Goal: Information Seeking & Learning: Learn about a topic

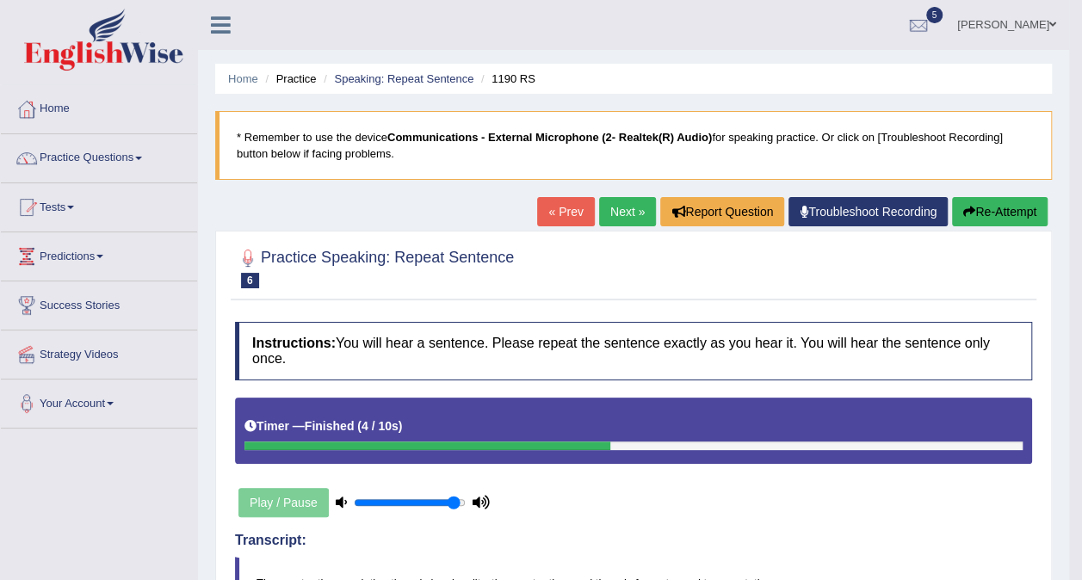
click at [623, 215] on link "Next »" at bounding box center [627, 211] width 57 height 29
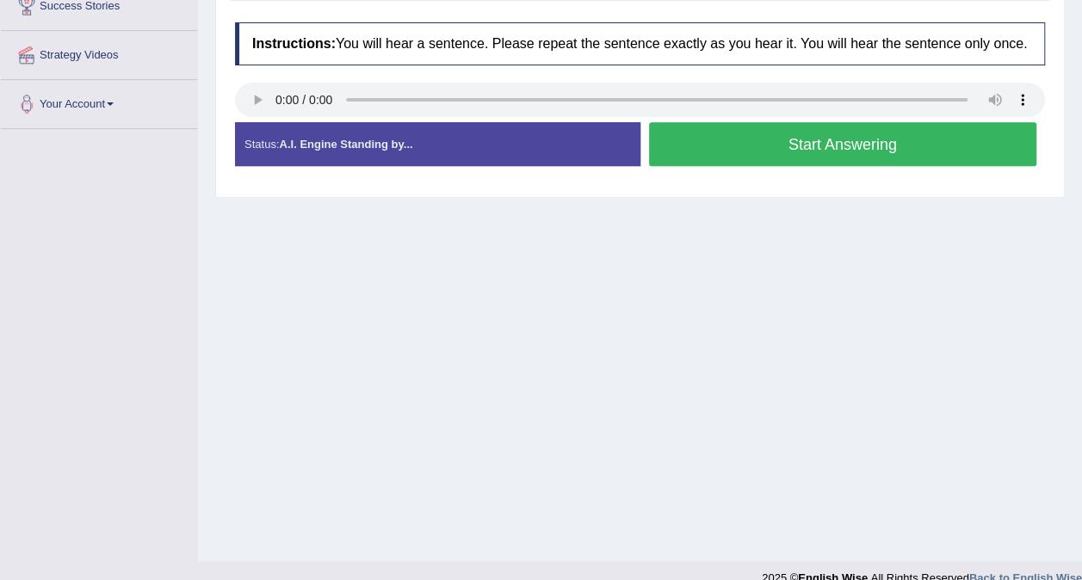
scroll to position [214, 0]
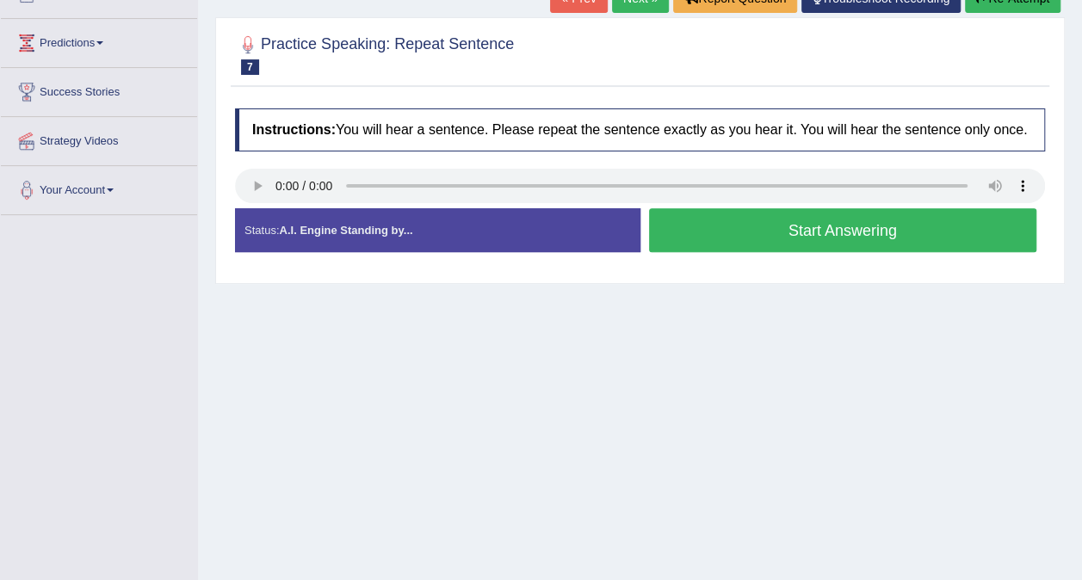
click at [694, 237] on button "Start Answering" at bounding box center [843, 230] width 388 height 44
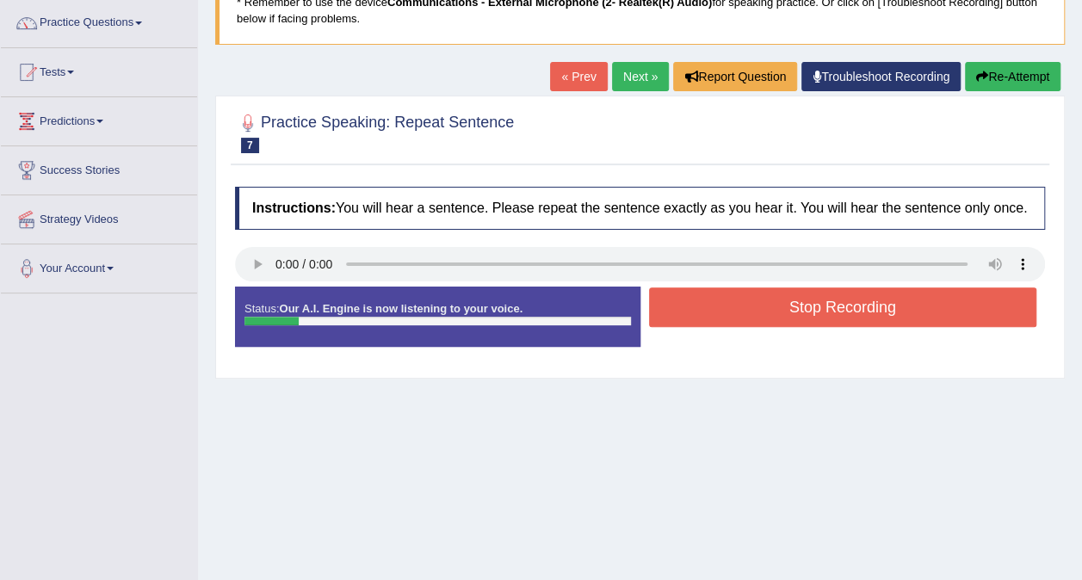
scroll to position [41, 0]
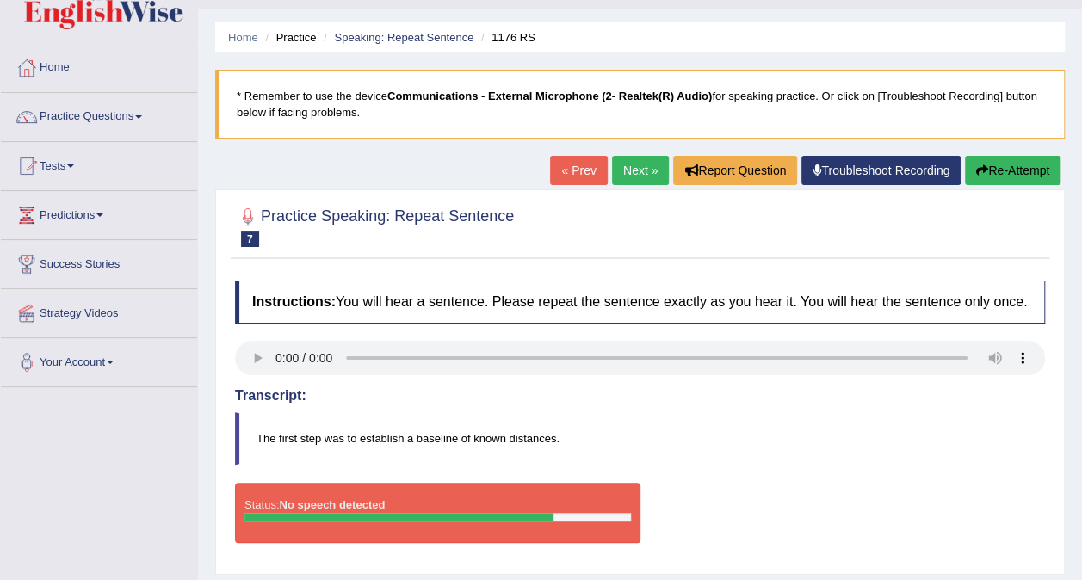
click at [638, 171] on link "Next »" at bounding box center [640, 170] width 57 height 29
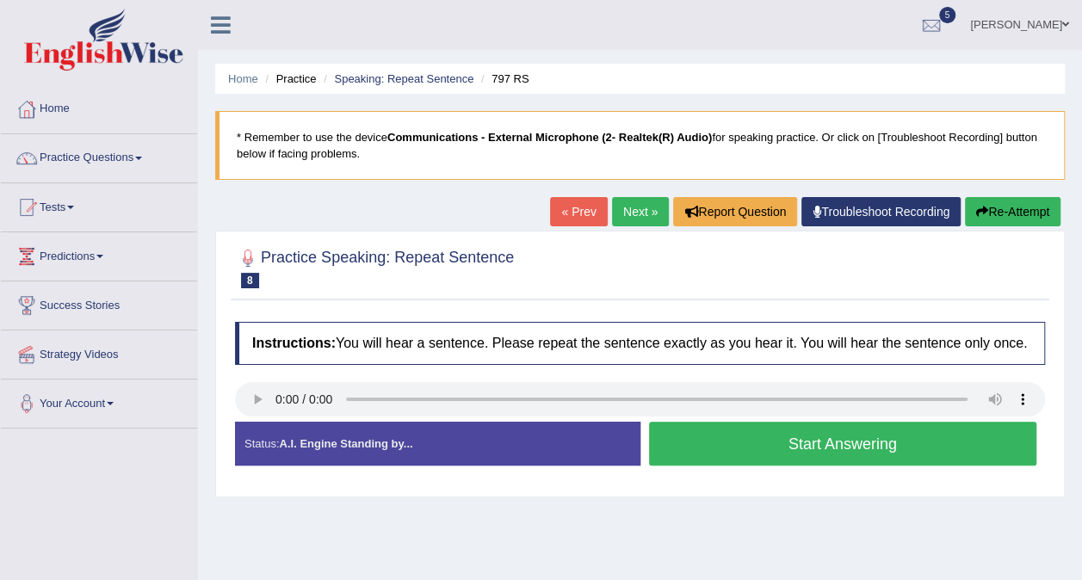
click at [694, 455] on button "Start Answering" at bounding box center [843, 444] width 388 height 44
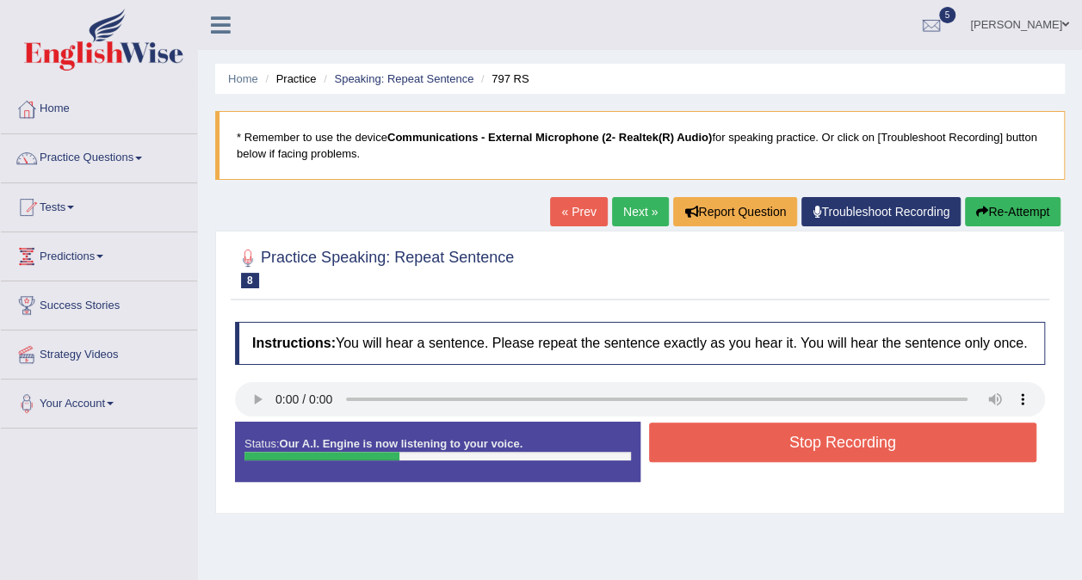
click at [766, 443] on button "Stop Recording" at bounding box center [843, 443] width 388 height 40
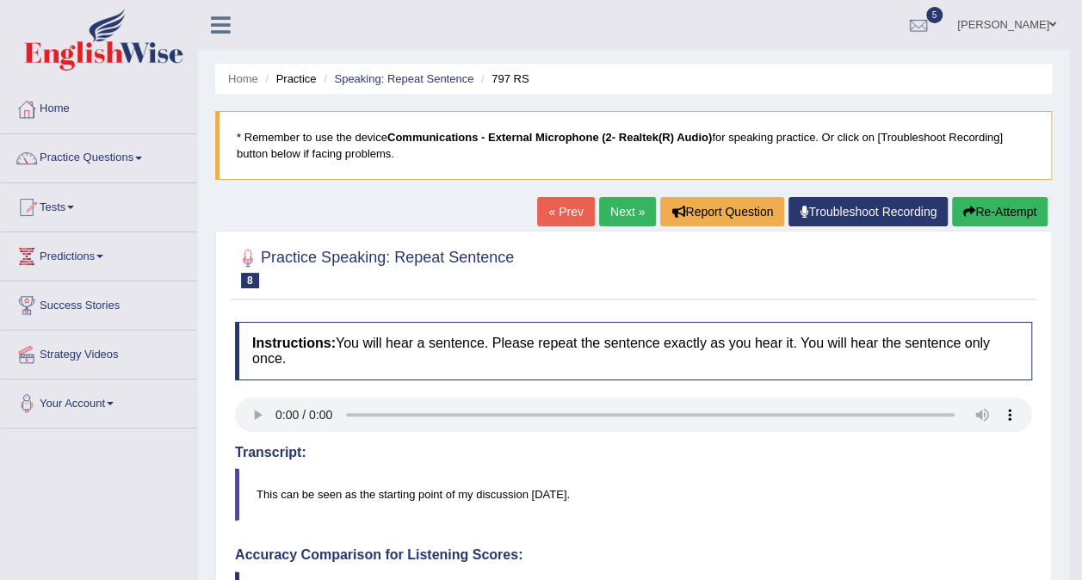
click at [634, 216] on link "Next »" at bounding box center [627, 211] width 57 height 29
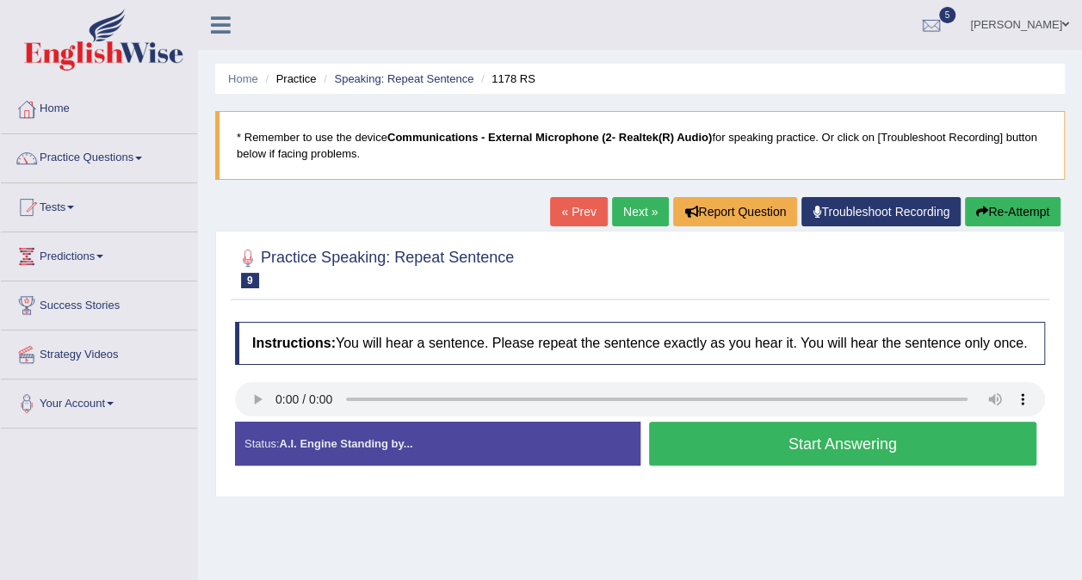
click at [716, 450] on button "Start Answering" at bounding box center [843, 444] width 388 height 44
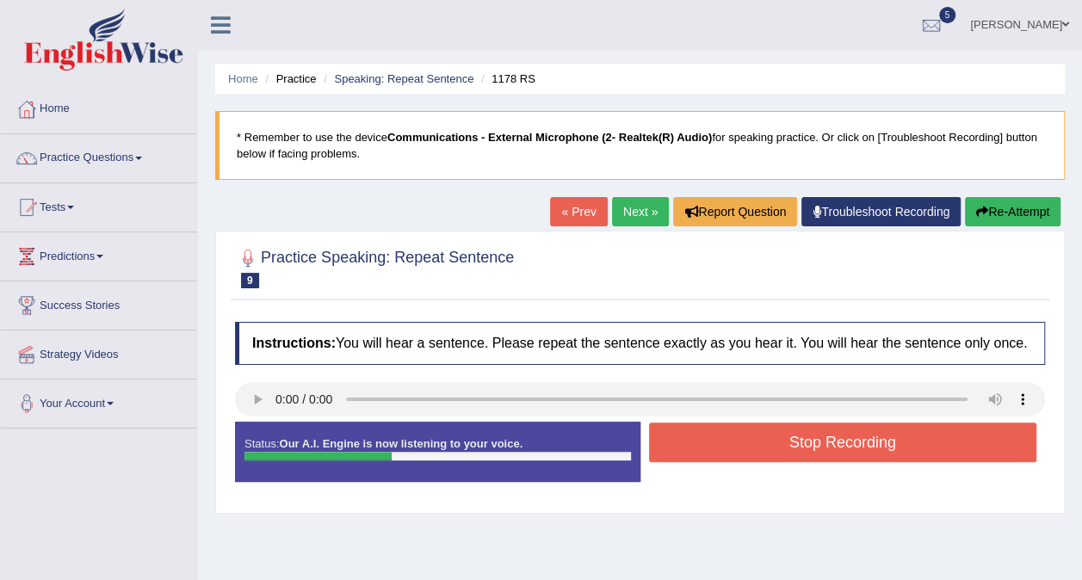
click at [716, 450] on button "Stop Recording" at bounding box center [843, 443] width 388 height 40
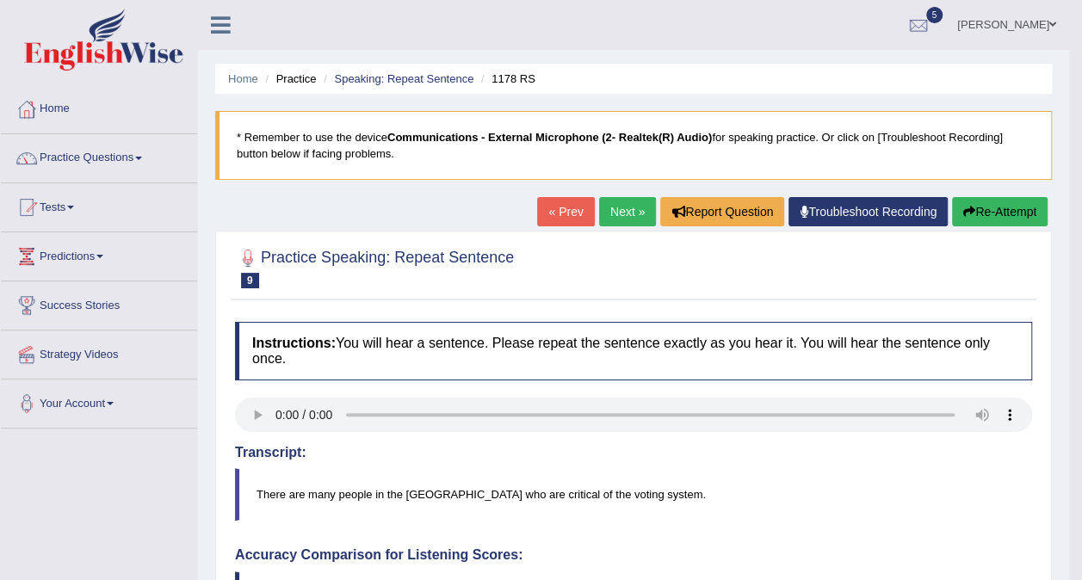
click at [628, 215] on link "Next »" at bounding box center [627, 211] width 57 height 29
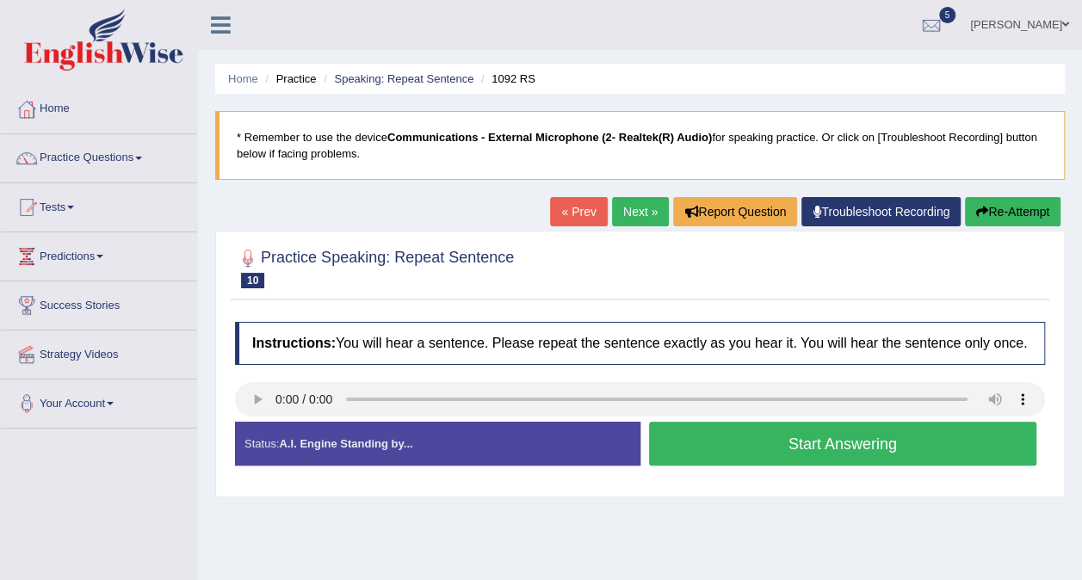
click at [713, 450] on button "Start Answering" at bounding box center [843, 444] width 388 height 44
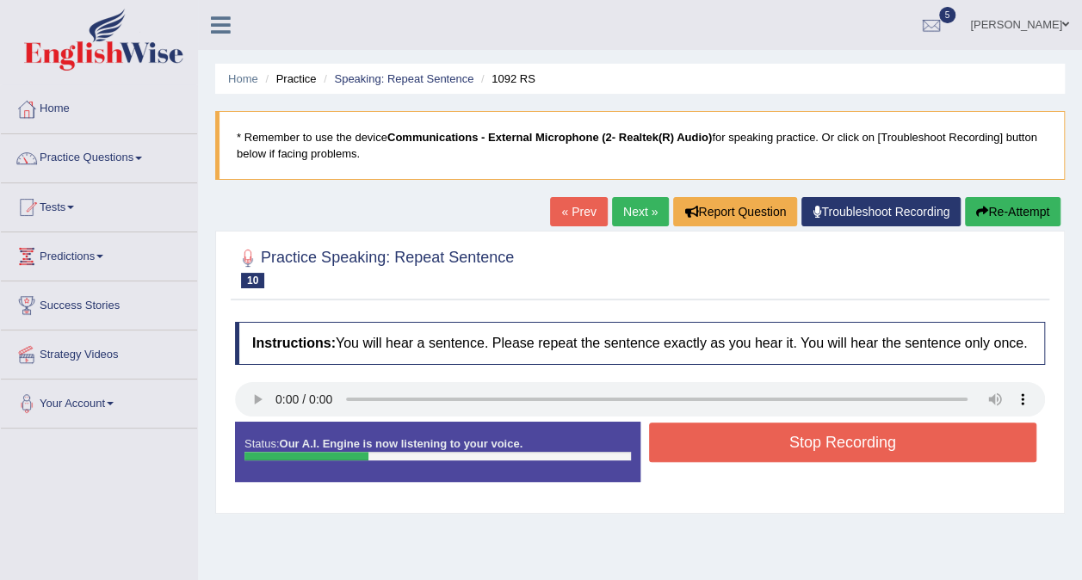
click at [713, 450] on button "Stop Recording" at bounding box center [843, 443] width 388 height 40
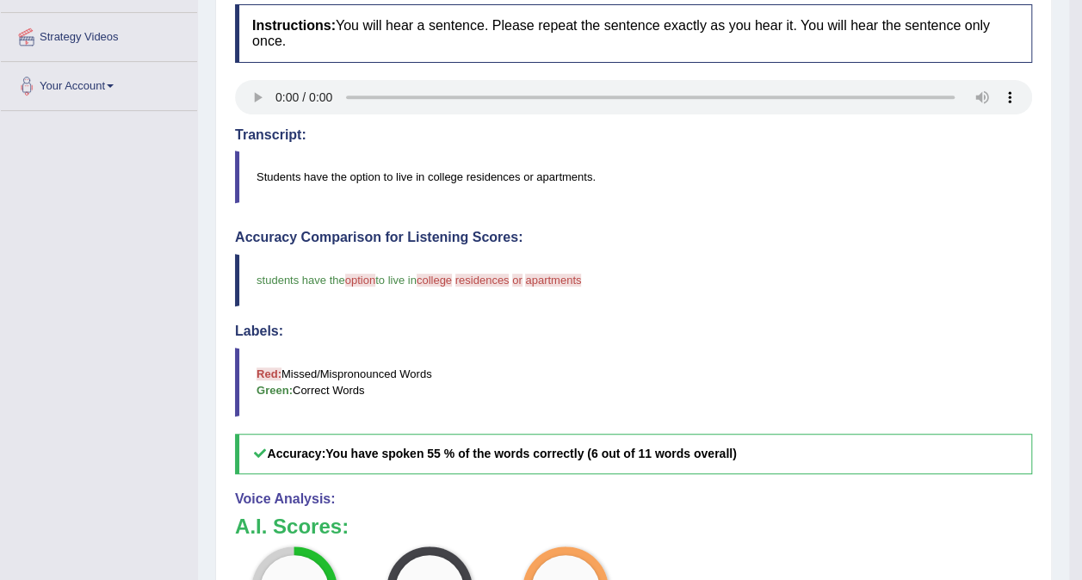
scroll to position [165, 0]
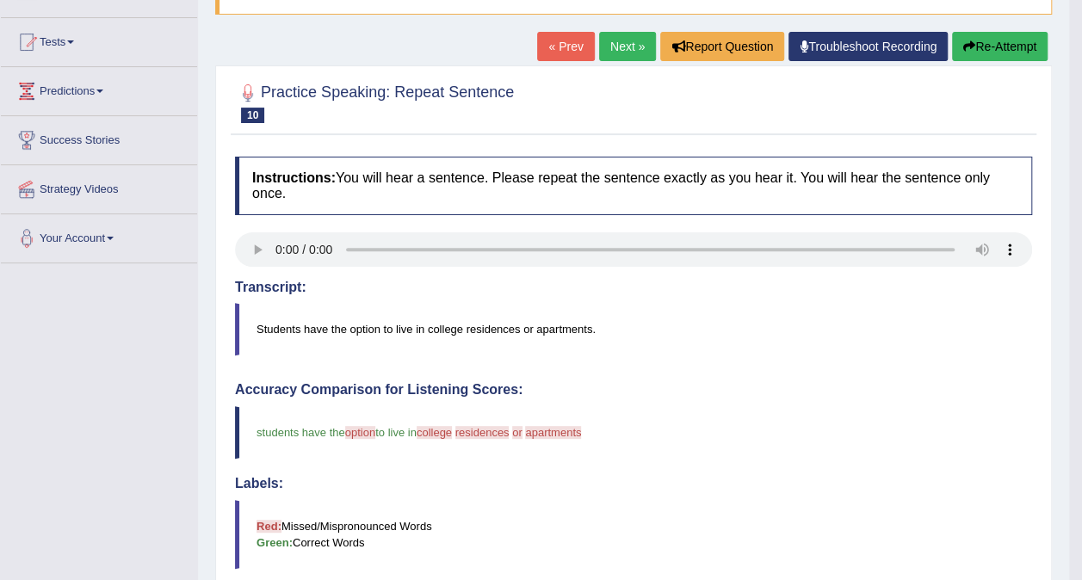
click at [627, 56] on link "Next »" at bounding box center [627, 46] width 57 height 29
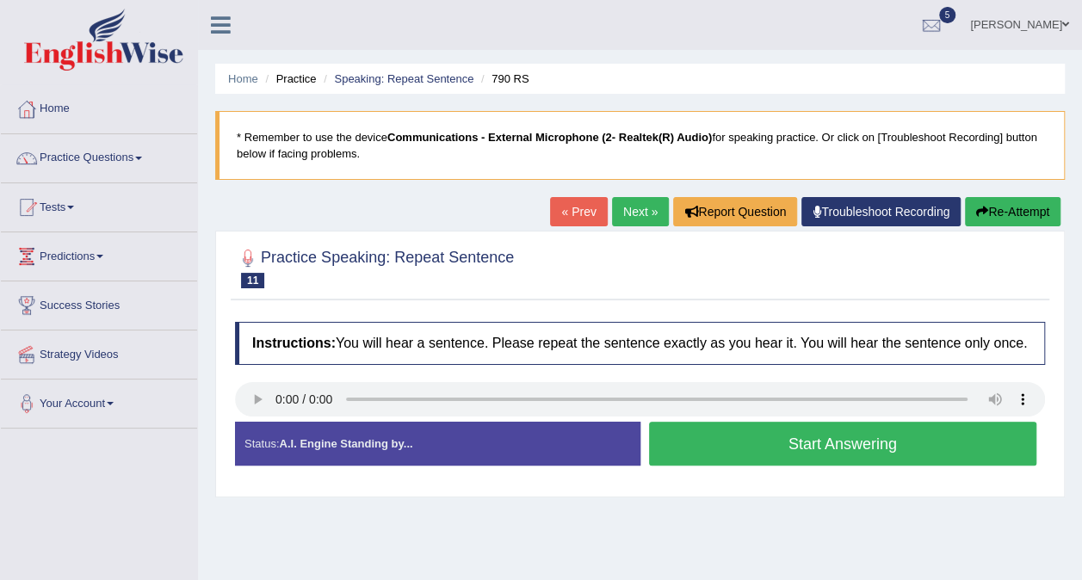
click at [692, 456] on button "Start Answering" at bounding box center [843, 444] width 388 height 44
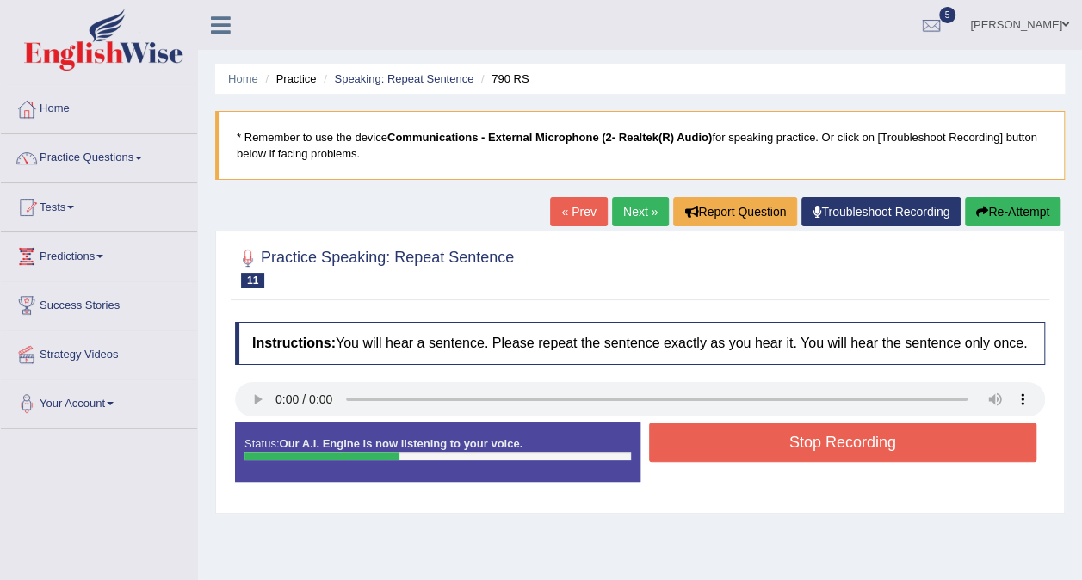
click at [694, 436] on button "Stop Recording" at bounding box center [843, 443] width 388 height 40
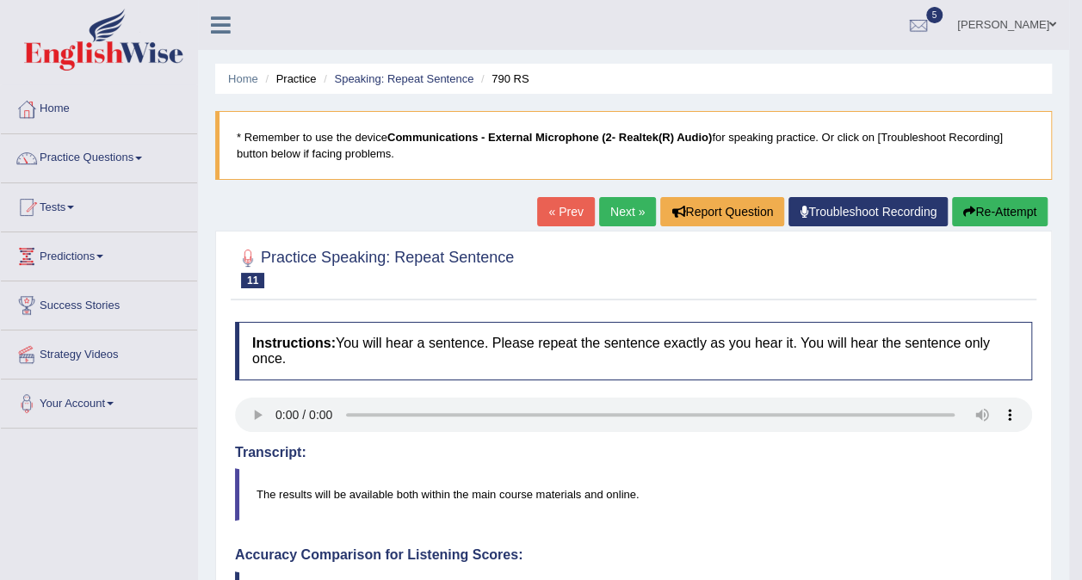
click at [617, 214] on link "Next »" at bounding box center [627, 211] width 57 height 29
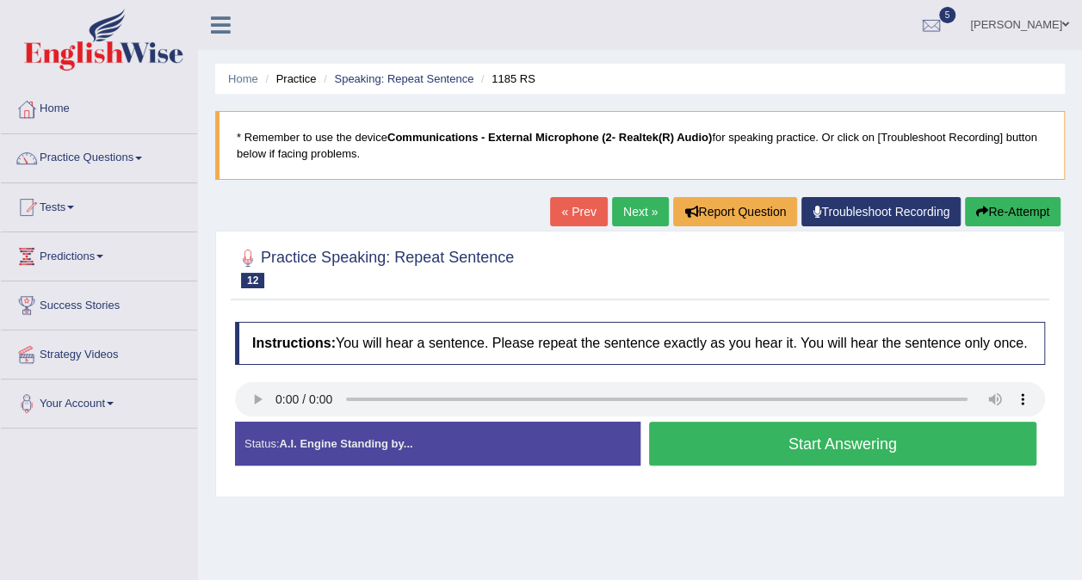
click at [734, 437] on button "Start Answering" at bounding box center [843, 444] width 388 height 44
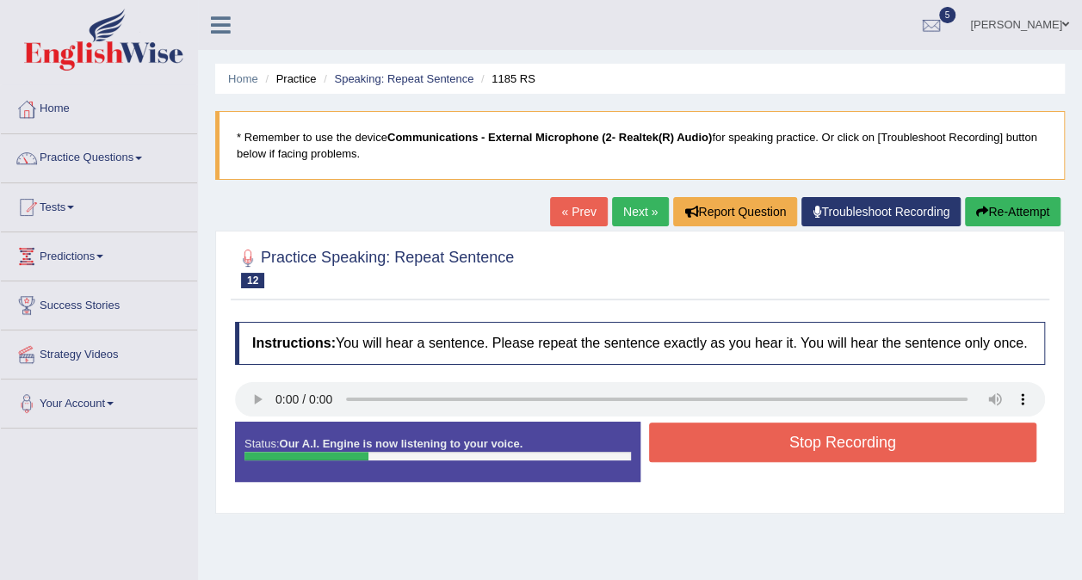
click at [790, 434] on button "Stop Recording" at bounding box center [843, 443] width 388 height 40
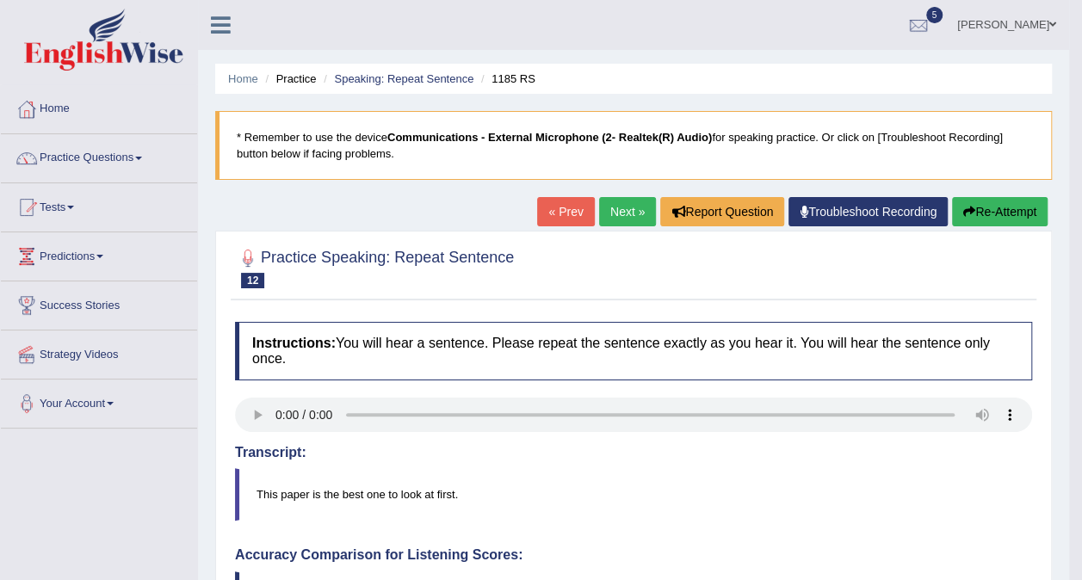
click at [620, 208] on link "Next »" at bounding box center [627, 211] width 57 height 29
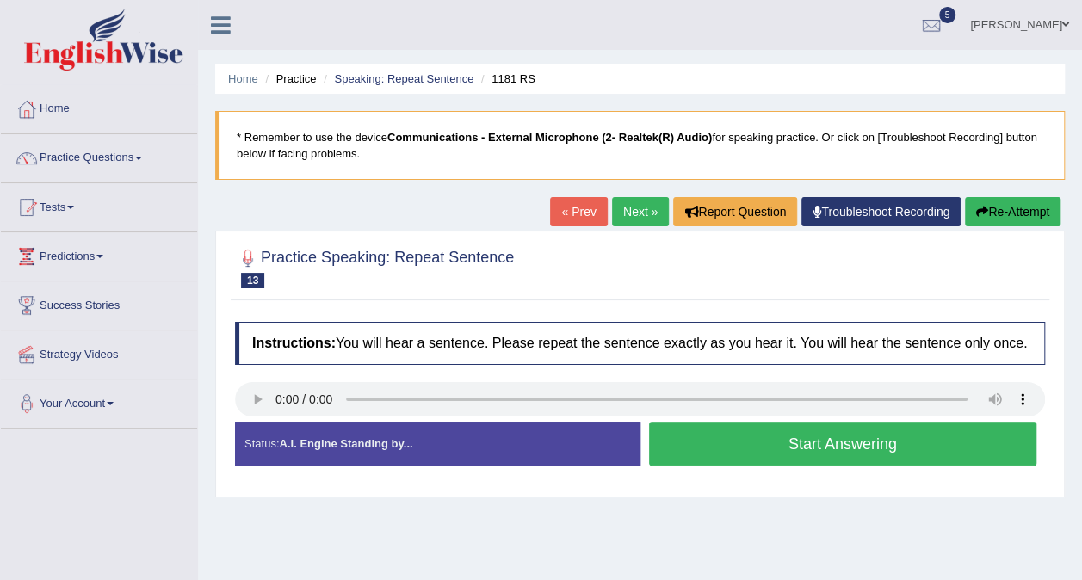
click at [689, 447] on button "Start Answering" at bounding box center [843, 444] width 388 height 44
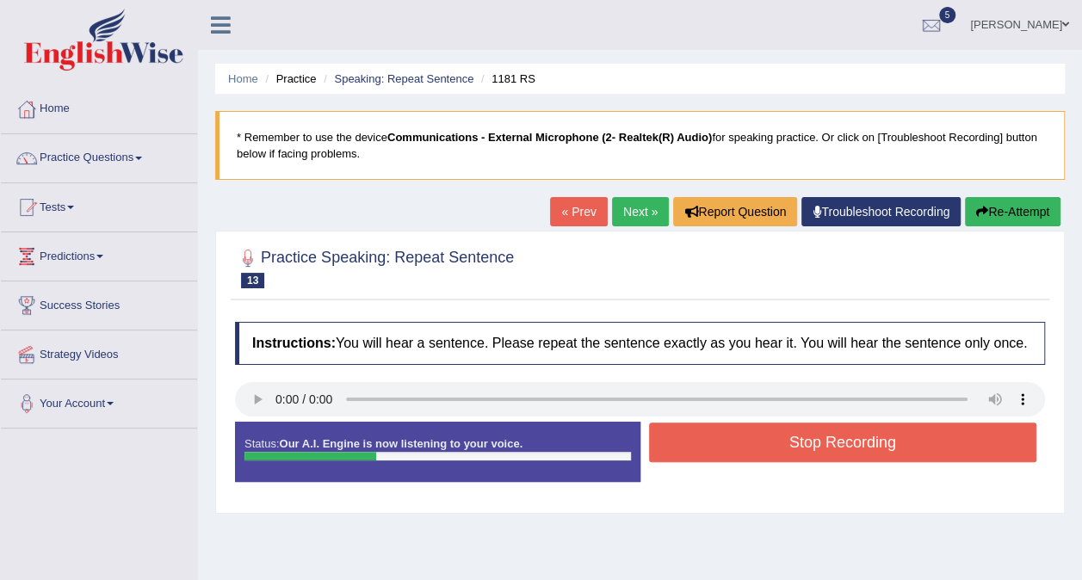
click at [690, 447] on button "Stop Recording" at bounding box center [843, 443] width 388 height 40
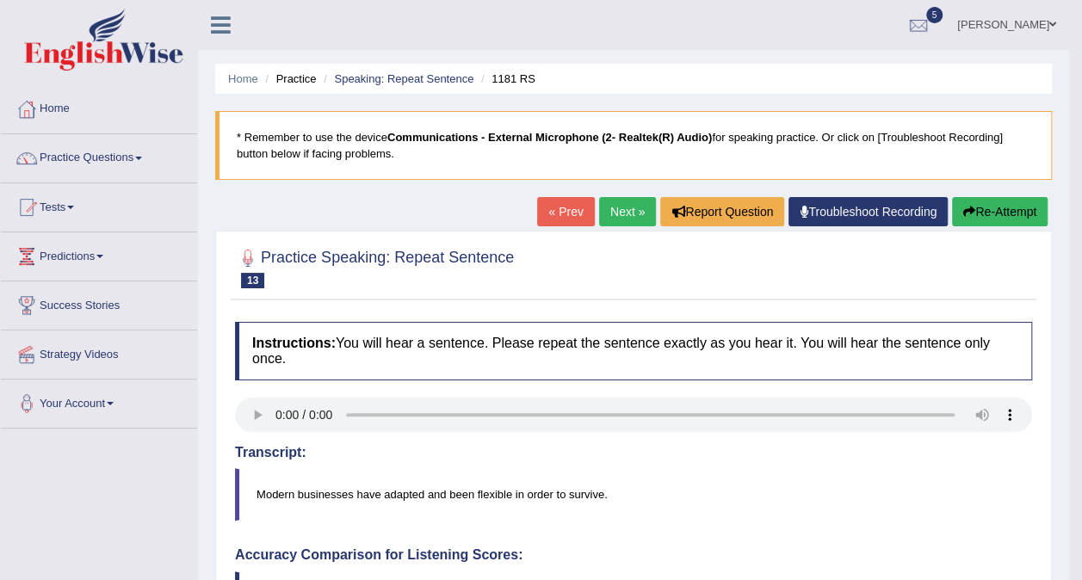
click at [78, 158] on link "Practice Questions" at bounding box center [99, 155] width 196 height 43
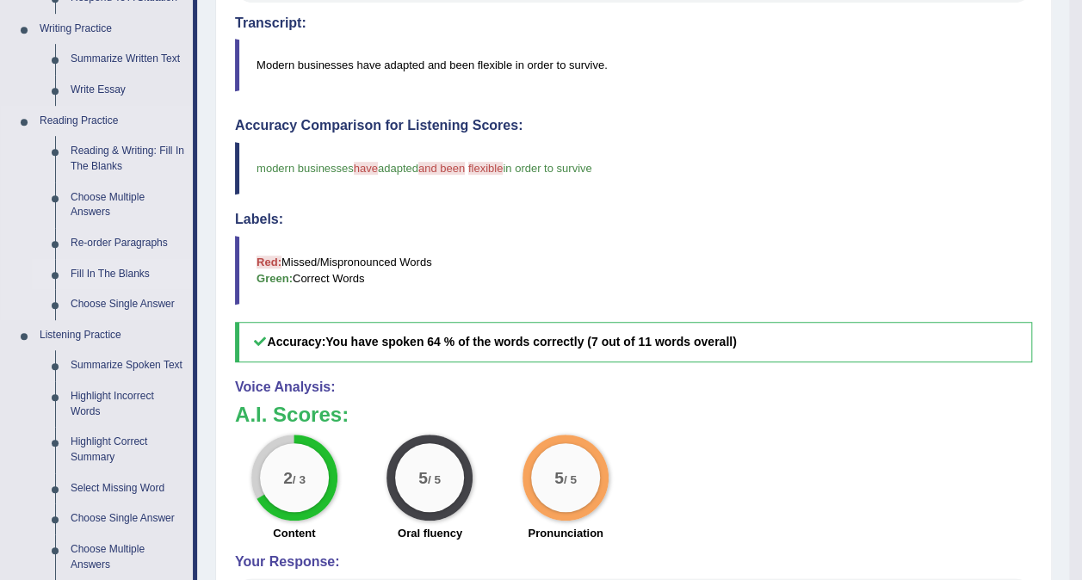
scroll to position [517, 0]
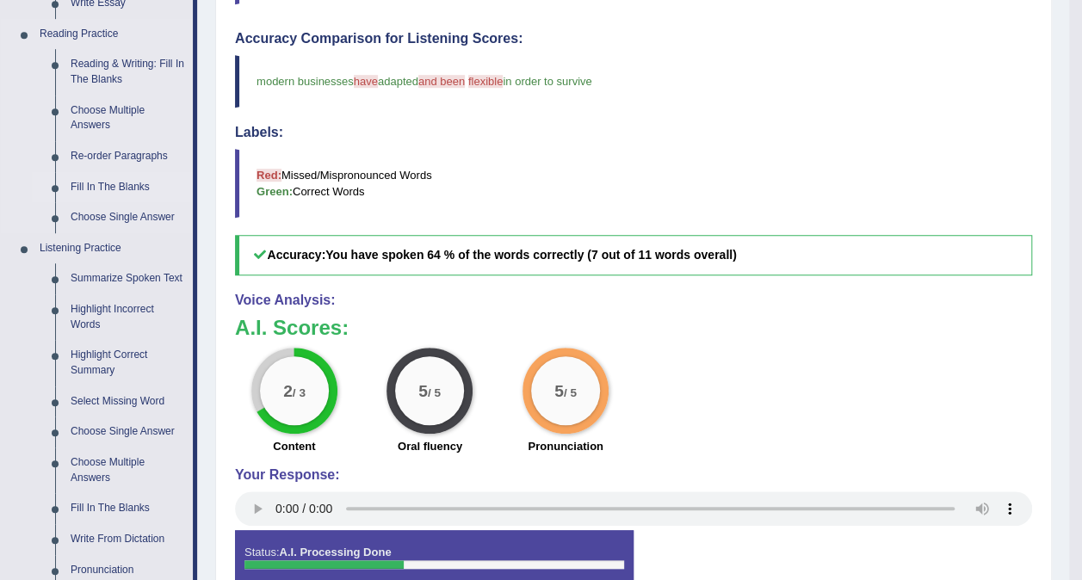
click at [102, 188] on link "Fill In The Blanks" at bounding box center [128, 187] width 130 height 31
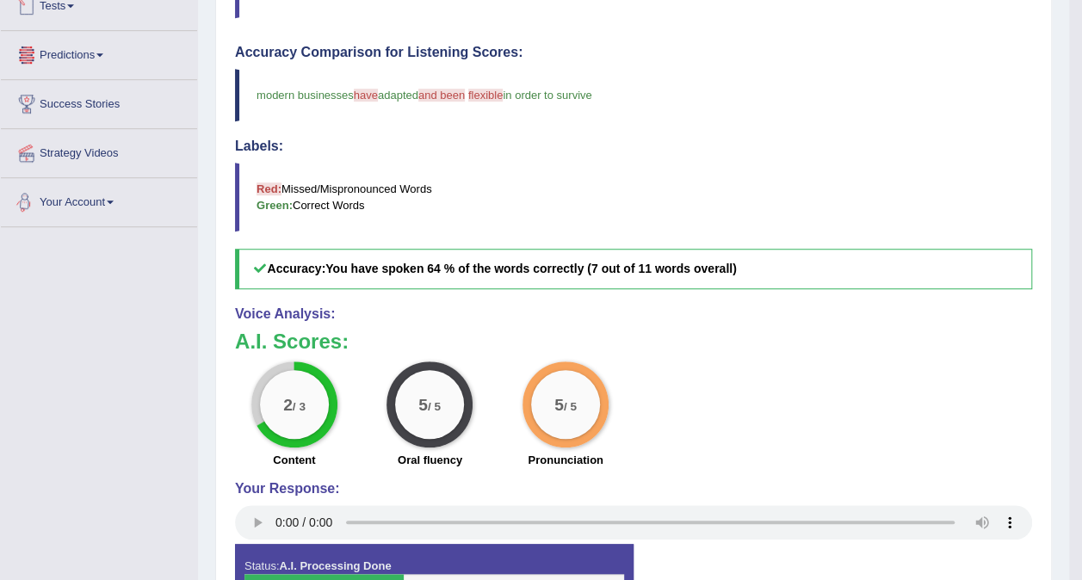
scroll to position [743, 0]
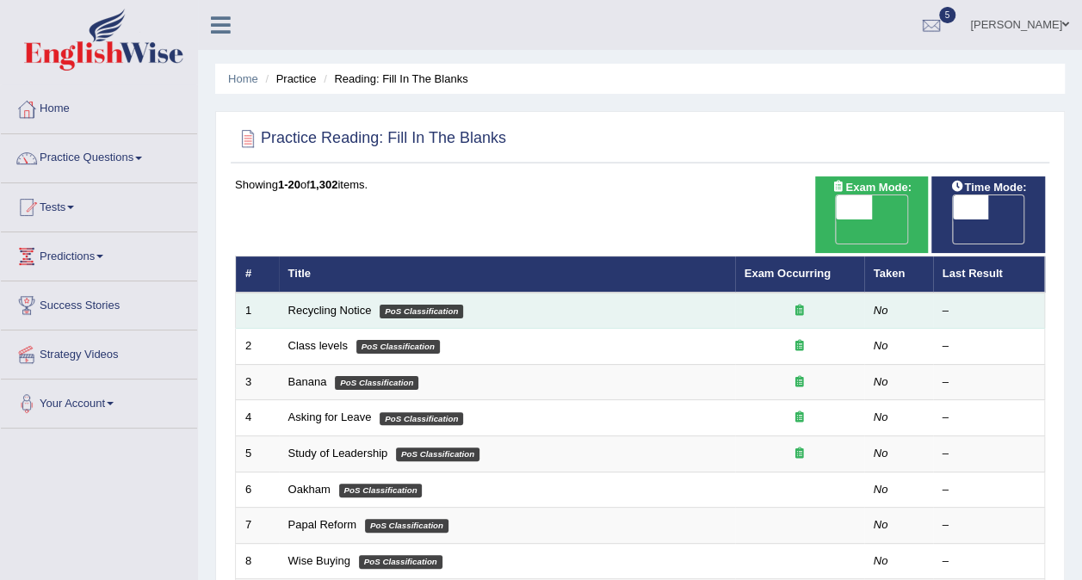
click at [344, 293] on td "Recycling Notice PoS Classification" at bounding box center [507, 311] width 456 height 36
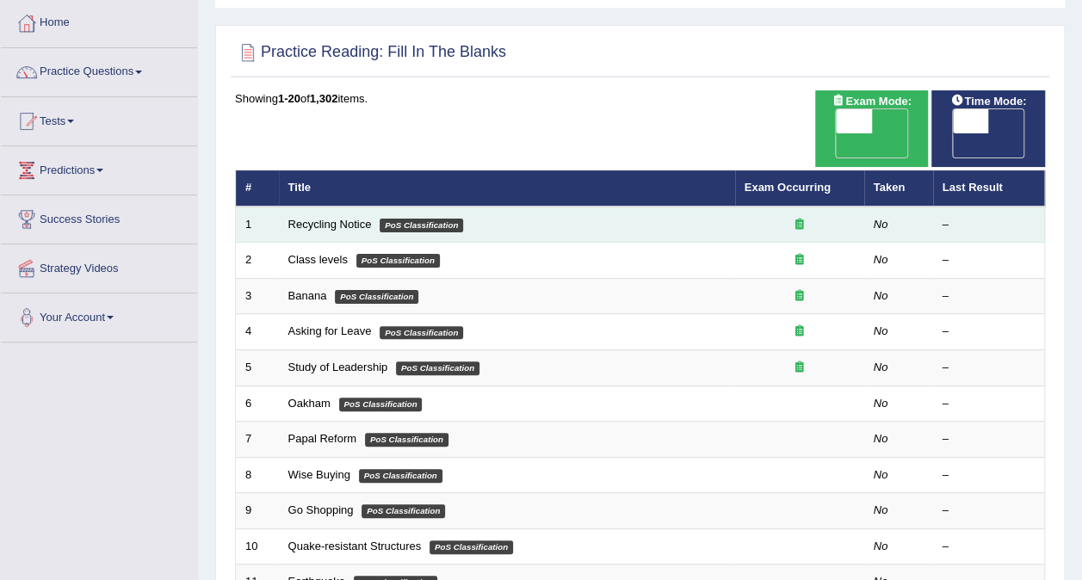
scroll to position [172, 0]
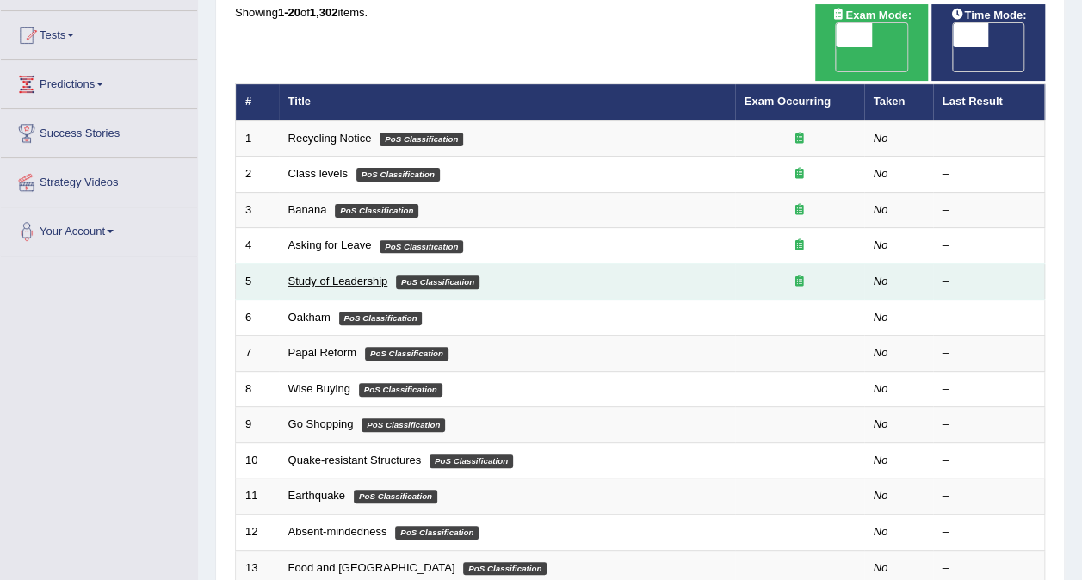
click at [329, 275] on link "Study of Leadership" at bounding box center [338, 281] width 100 height 13
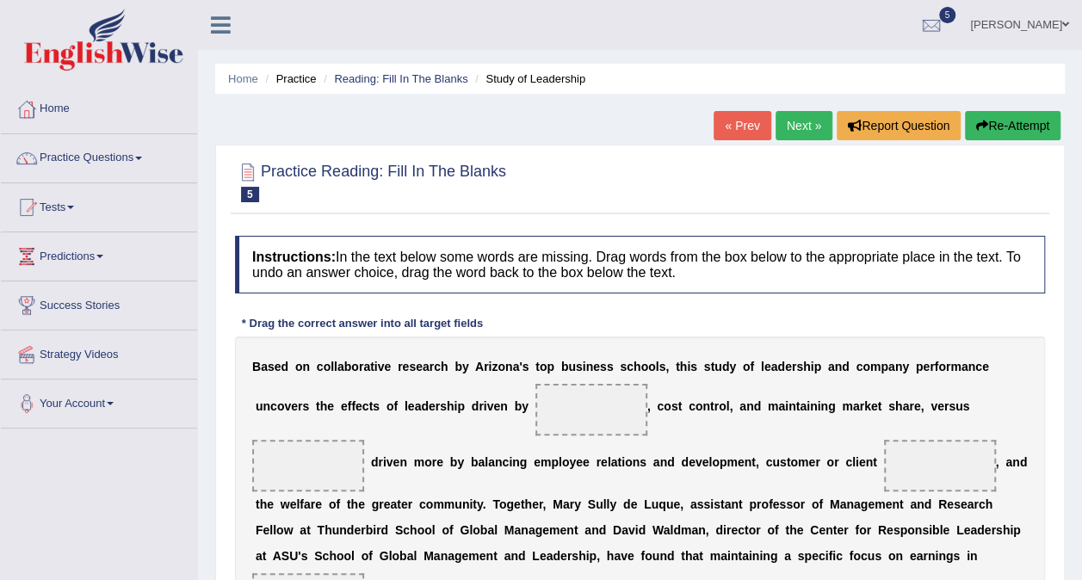
click at [747, 127] on link "« Prev" at bounding box center [742, 125] width 57 height 29
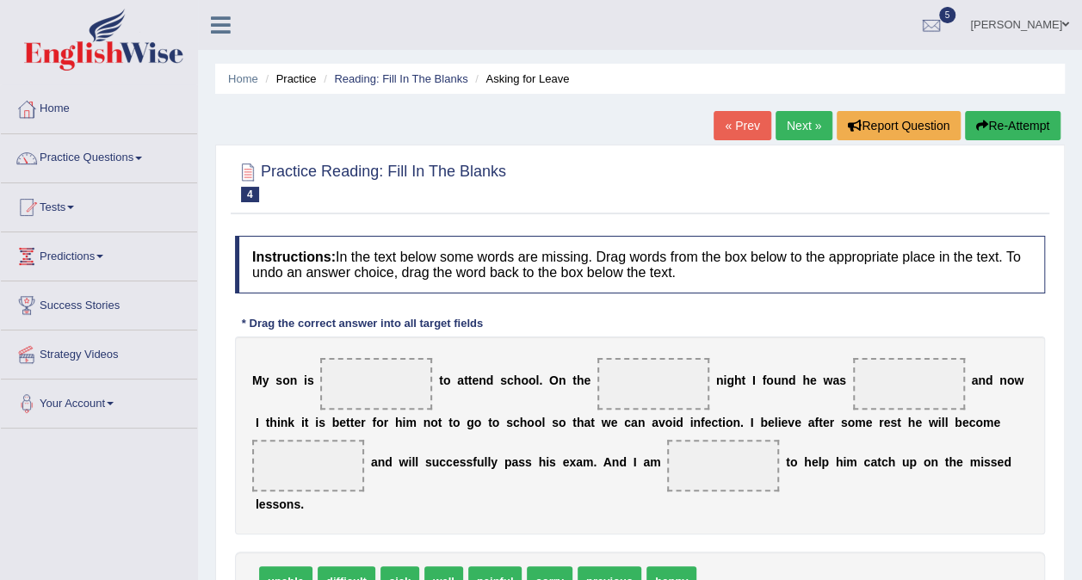
click at [796, 122] on link "Next »" at bounding box center [804, 125] width 57 height 29
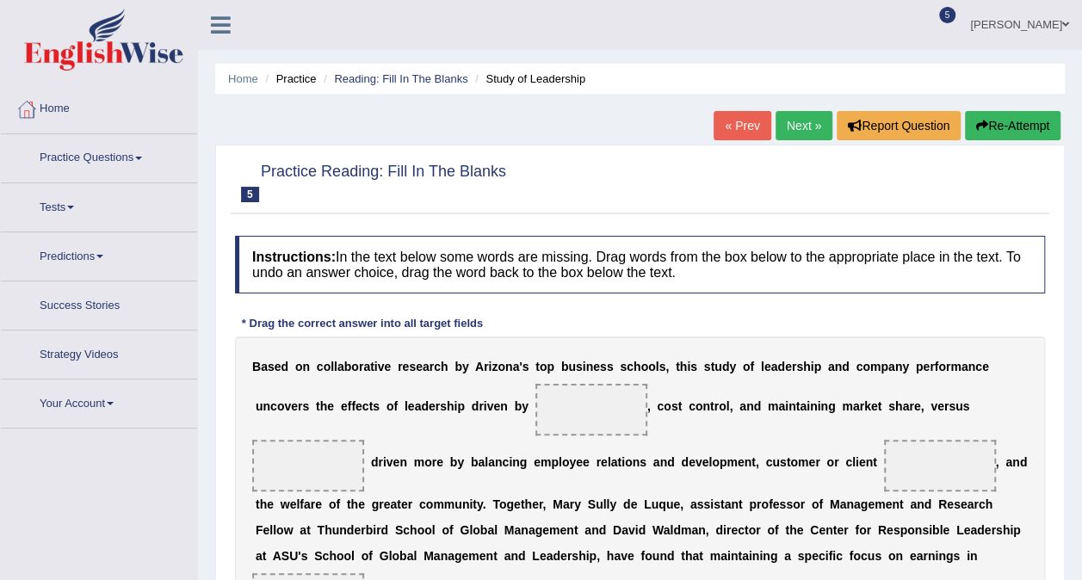
click at [797, 122] on link "Next »" at bounding box center [804, 125] width 57 height 29
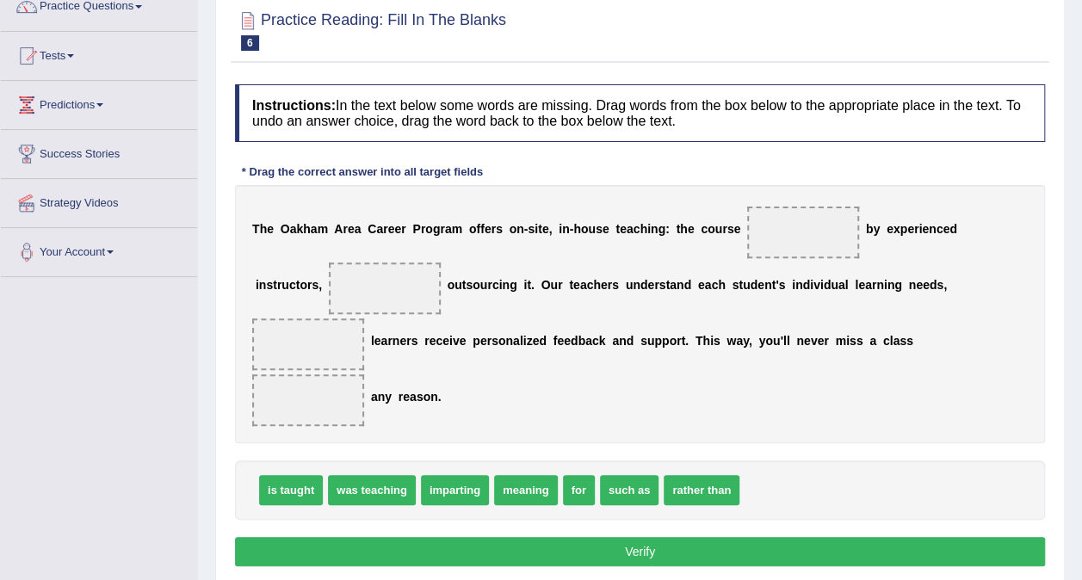
scroll to position [172, 0]
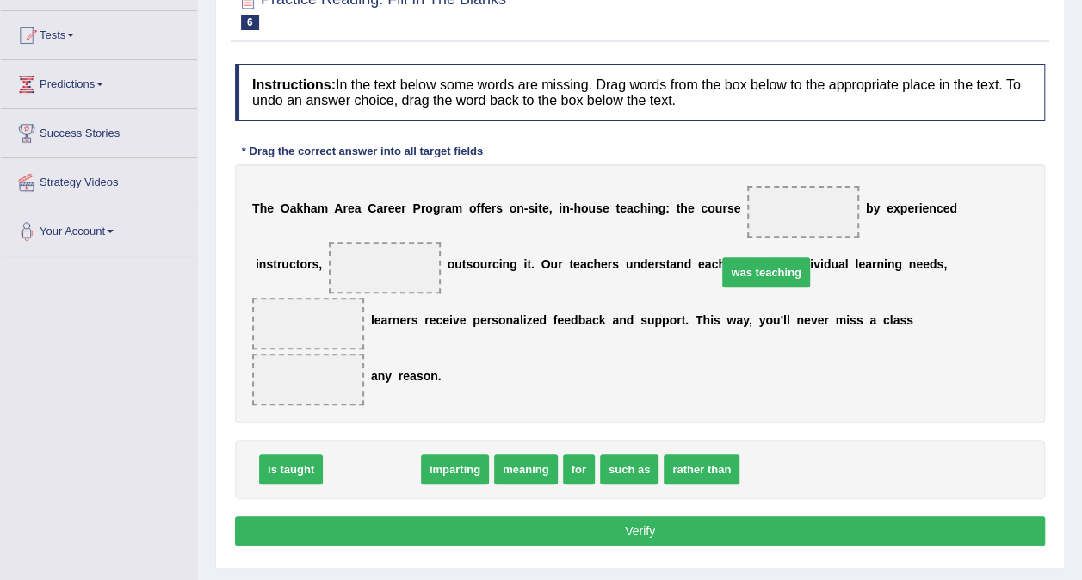
drag, startPoint x: 362, startPoint y: 419, endPoint x: 756, endPoint y: 222, distance: 441.0
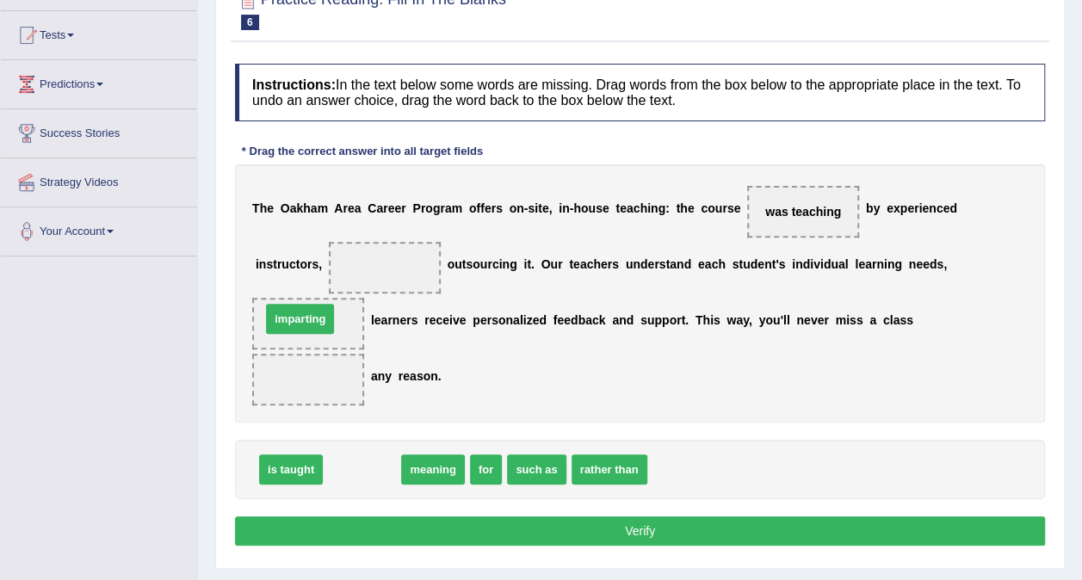
drag, startPoint x: 353, startPoint y: 425, endPoint x: 291, endPoint y: 274, distance: 163.0
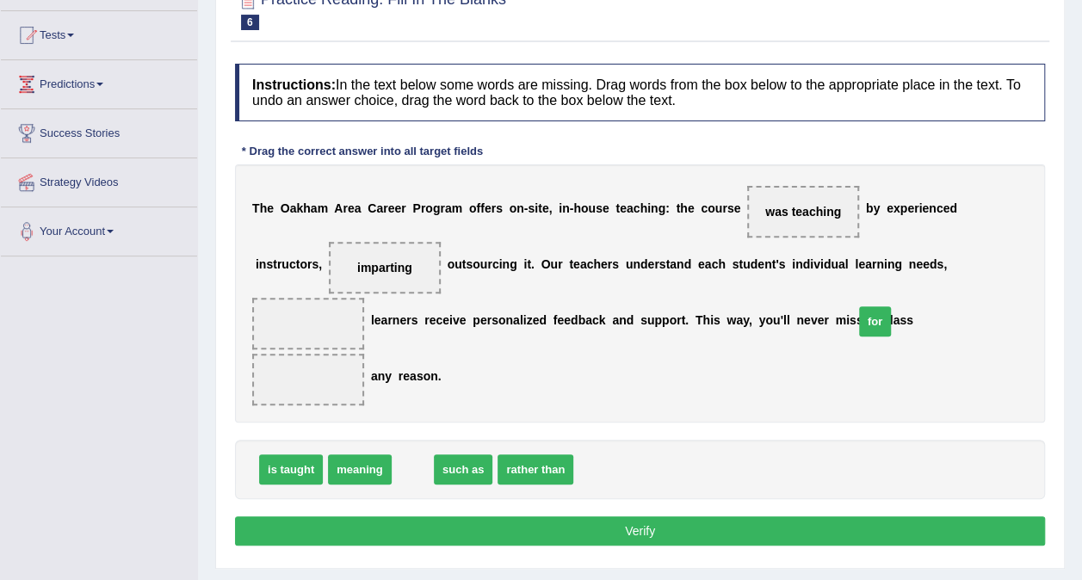
drag, startPoint x: 399, startPoint y: 421, endPoint x: 861, endPoint y: 273, distance: 485.6
drag, startPoint x: 890, startPoint y: 264, endPoint x: 777, endPoint y: 324, distance: 128.7
drag, startPoint x: 422, startPoint y: 412, endPoint x: 896, endPoint y: 276, distance: 492.8
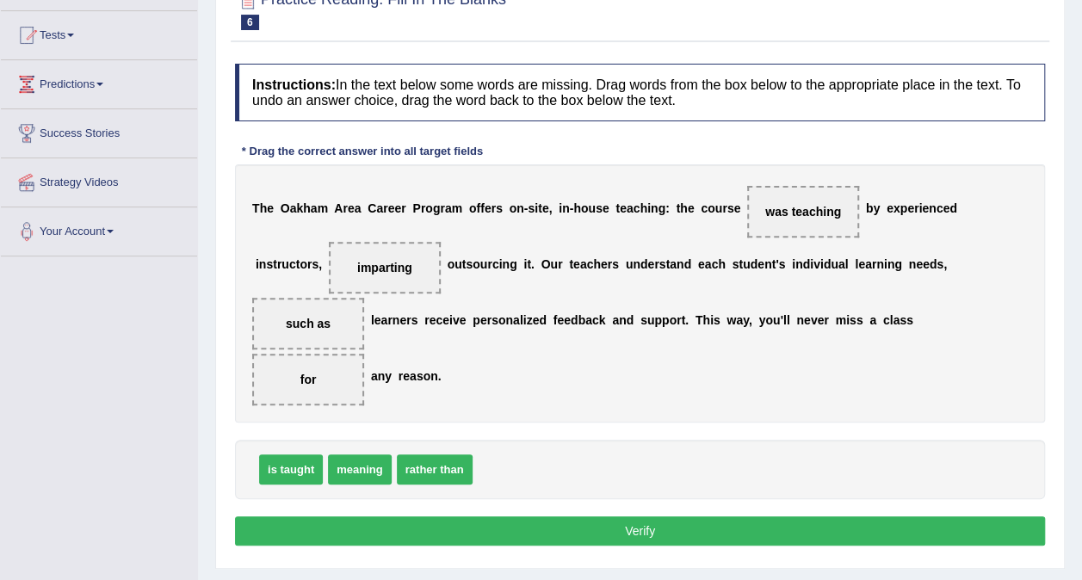
click at [656, 517] on button "Verify" at bounding box center [640, 531] width 810 height 29
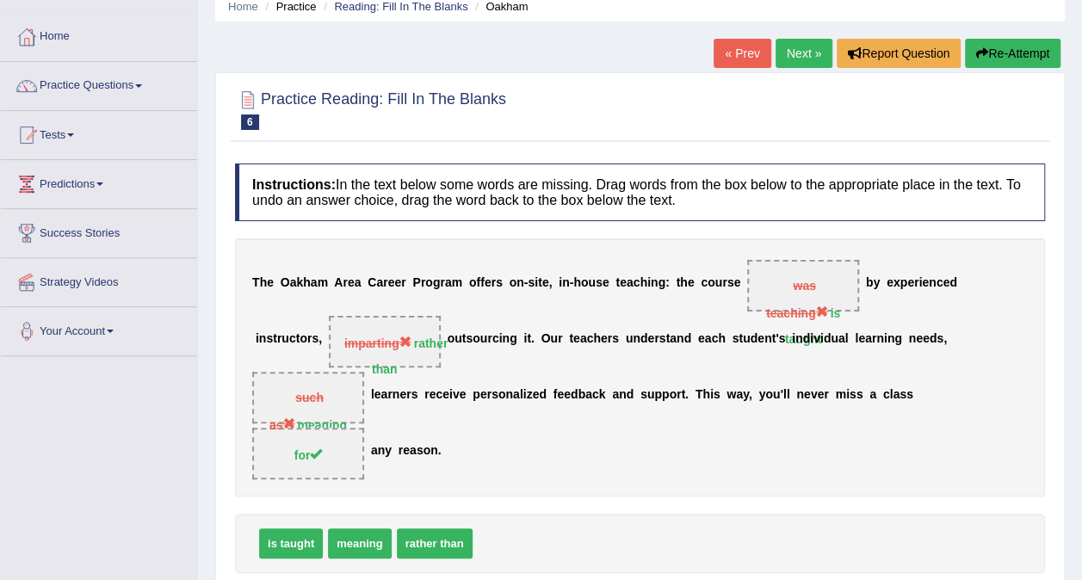
scroll to position [0, 0]
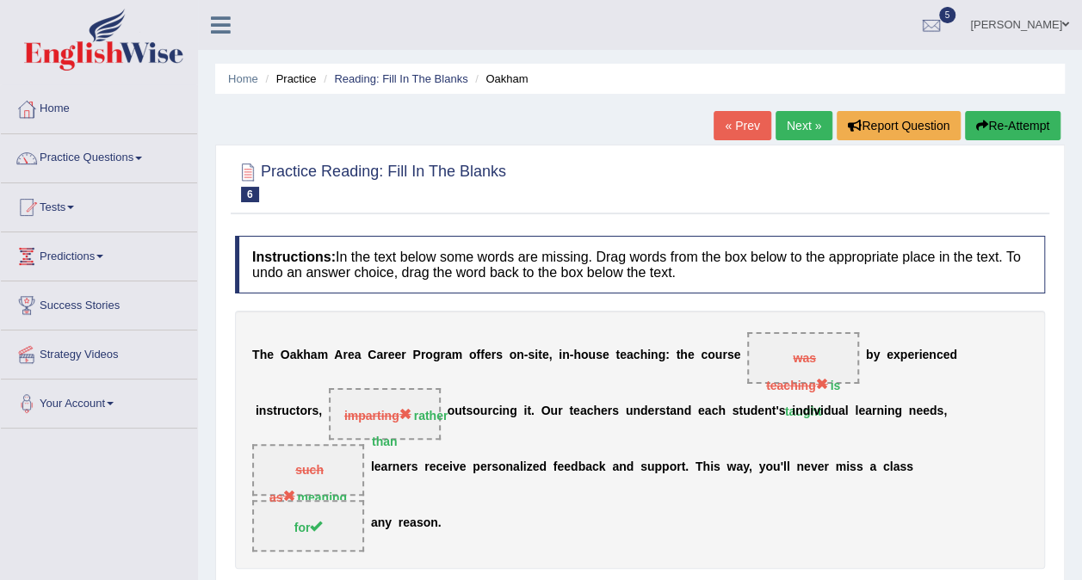
click at [787, 126] on link "Next »" at bounding box center [804, 125] width 57 height 29
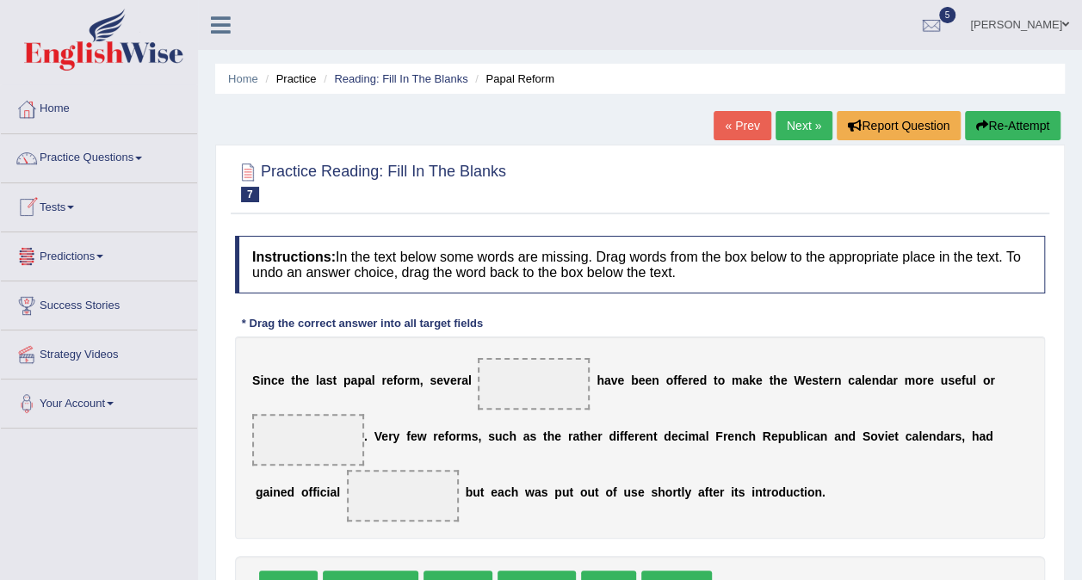
click at [59, 209] on link "Tests" at bounding box center [99, 204] width 196 height 43
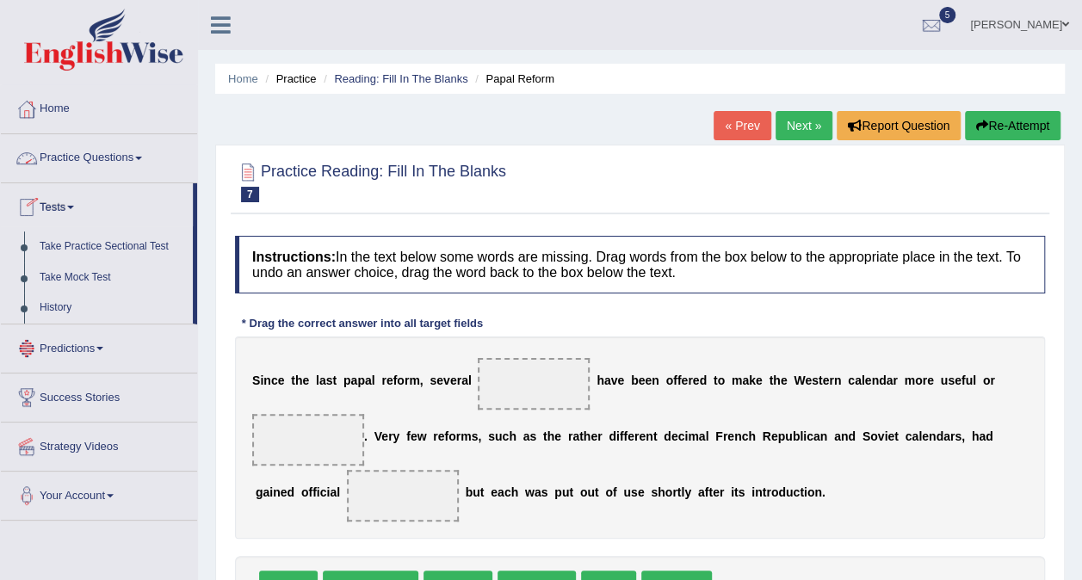
click at [90, 157] on link "Practice Questions" at bounding box center [99, 155] width 196 height 43
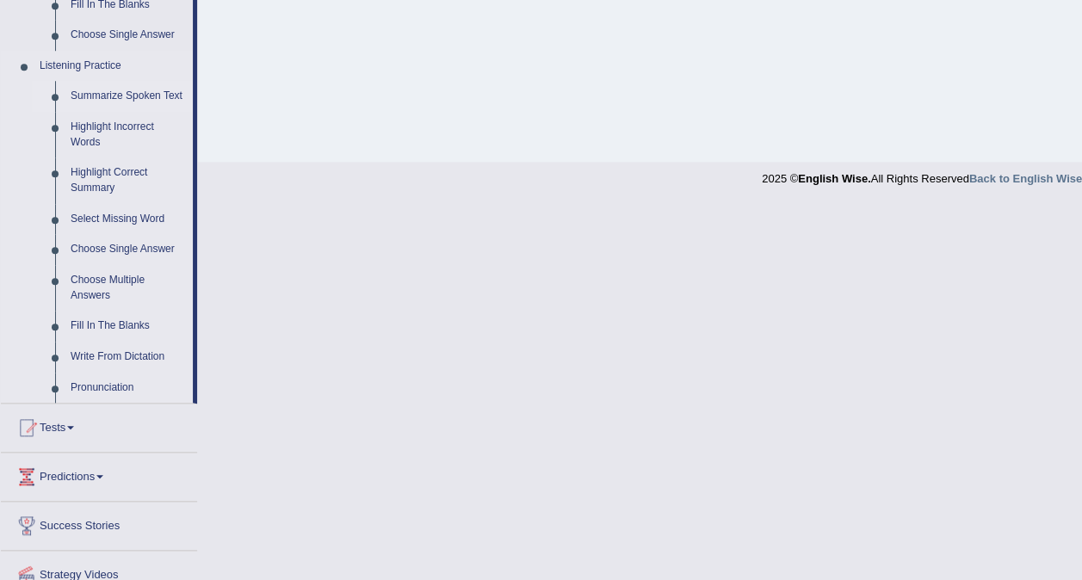
scroll to position [766, 0]
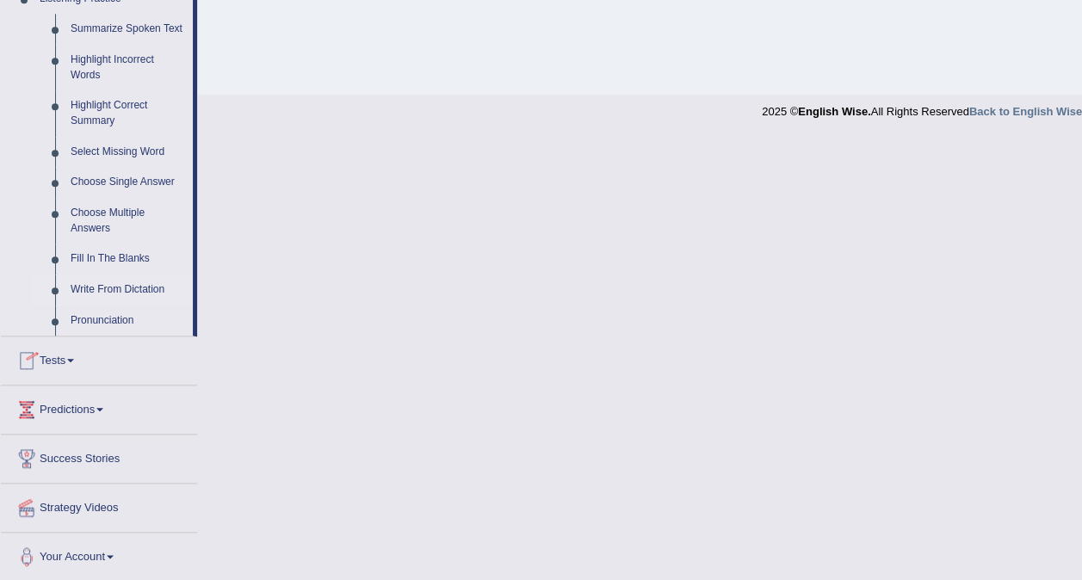
click at [104, 288] on link "Write From Dictation" at bounding box center [128, 290] width 130 height 31
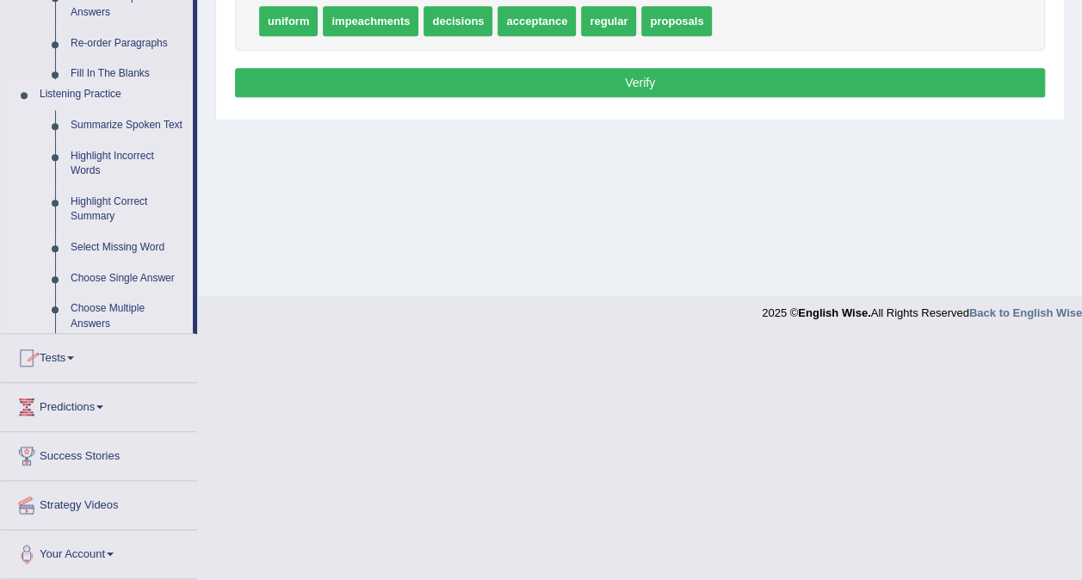
scroll to position [324, 0]
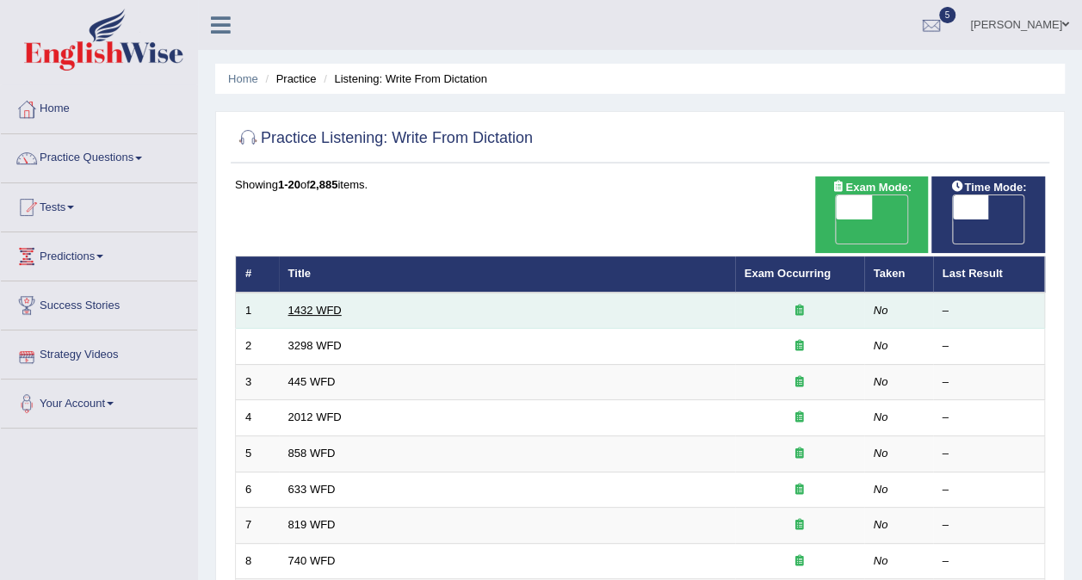
click at [303, 304] on link "1432 WFD" at bounding box center [314, 310] width 53 height 13
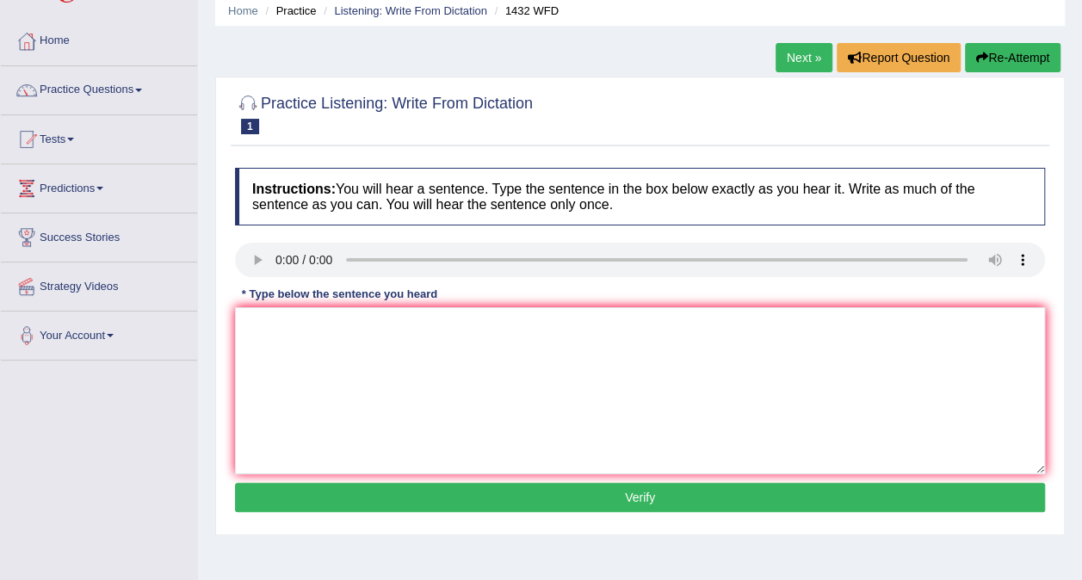
scroll to position [86, 0]
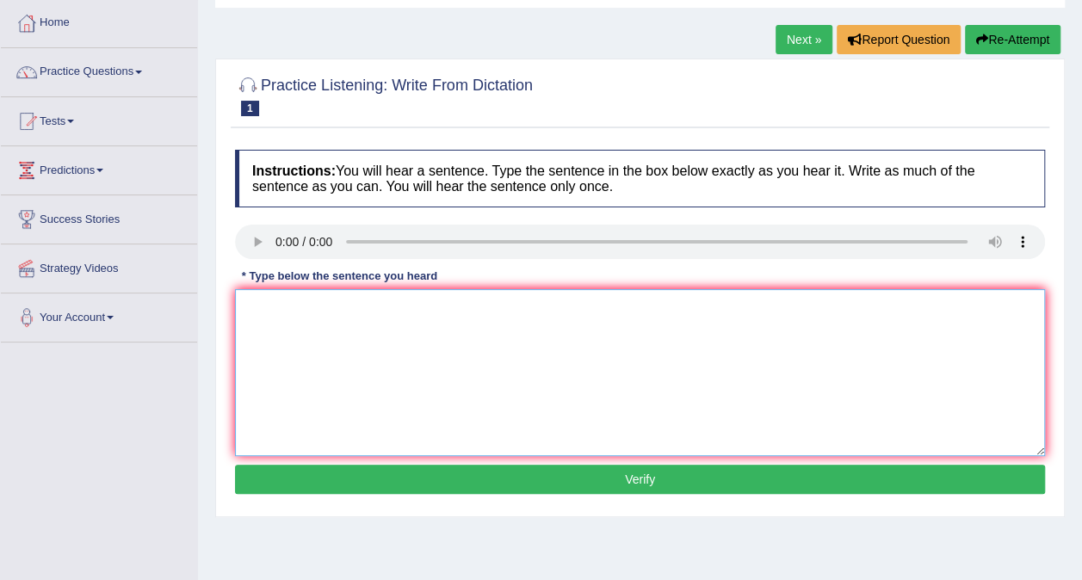
click at [319, 326] on textarea at bounding box center [640, 372] width 810 height 167
click at [387, 305] on textarea "more phycial activiti" at bounding box center [640, 372] width 810 height 167
click at [434, 305] on textarea "more phycial activiti is beneficial to health" at bounding box center [640, 372] width 810 height 167
type textarea "more phycial activiti is beneficial to your health"
click at [644, 481] on button "Verify" at bounding box center [640, 479] width 810 height 29
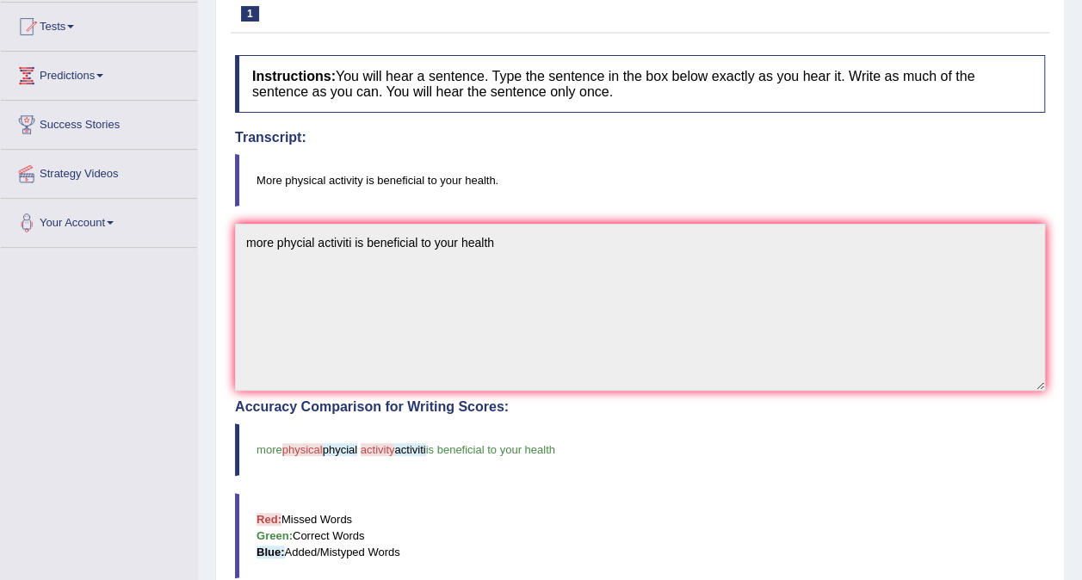
scroll to position [0, 0]
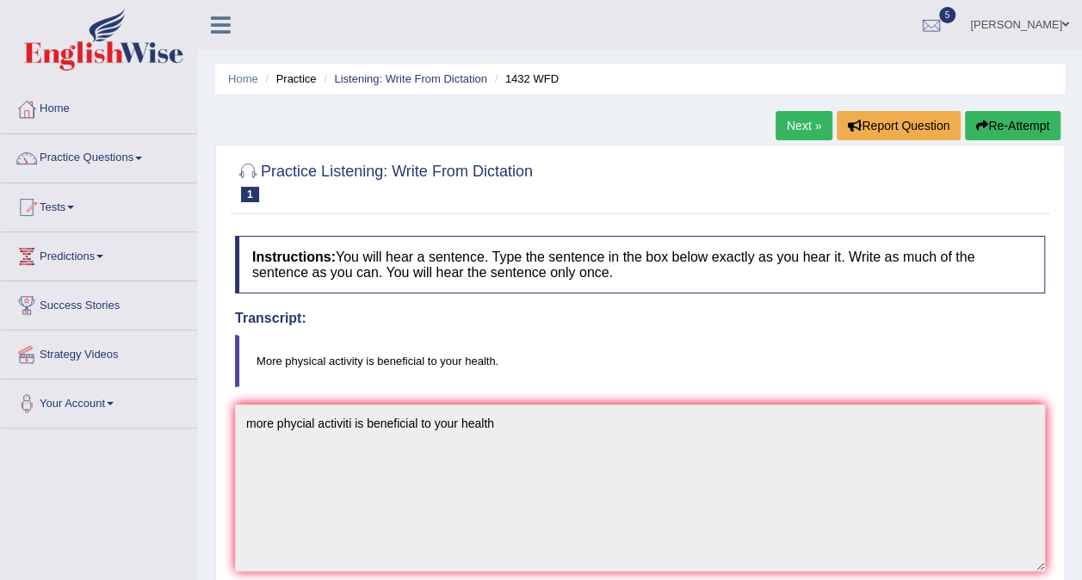
click at [792, 123] on link "Next »" at bounding box center [804, 125] width 57 height 29
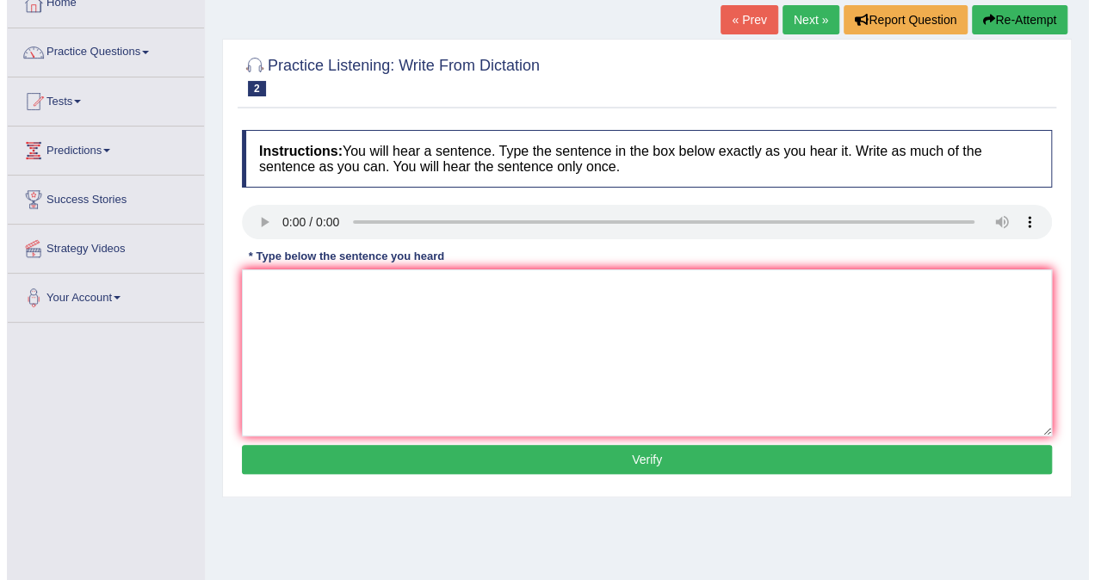
scroll to position [86, 0]
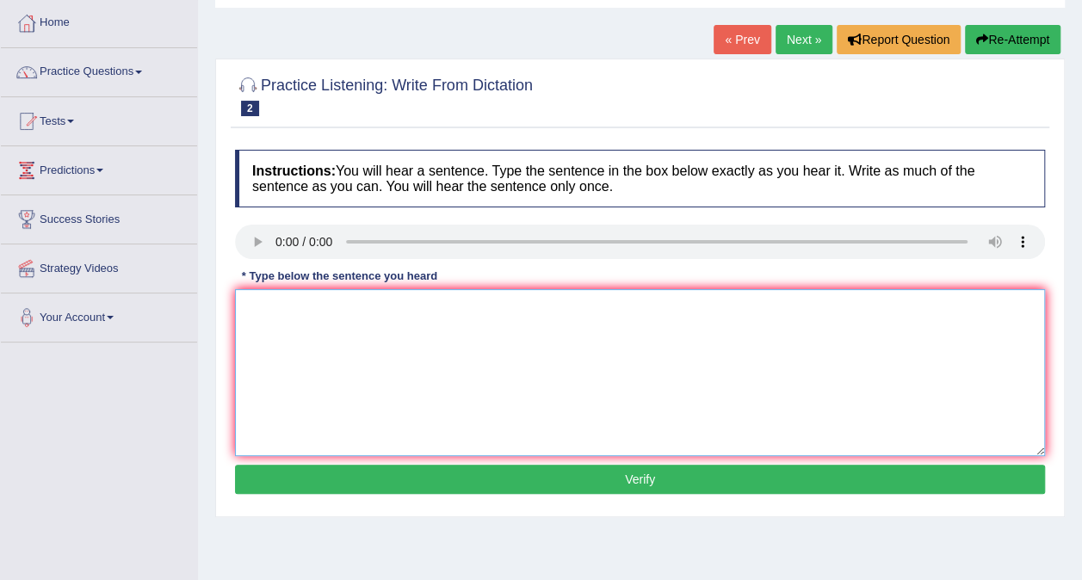
click at [379, 313] on textarea at bounding box center [640, 372] width 810 height 167
click at [297, 312] on textarea at bounding box center [640, 372] width 810 height 167
type textarea "anemial be"
click at [539, 481] on button "Verify" at bounding box center [640, 479] width 810 height 29
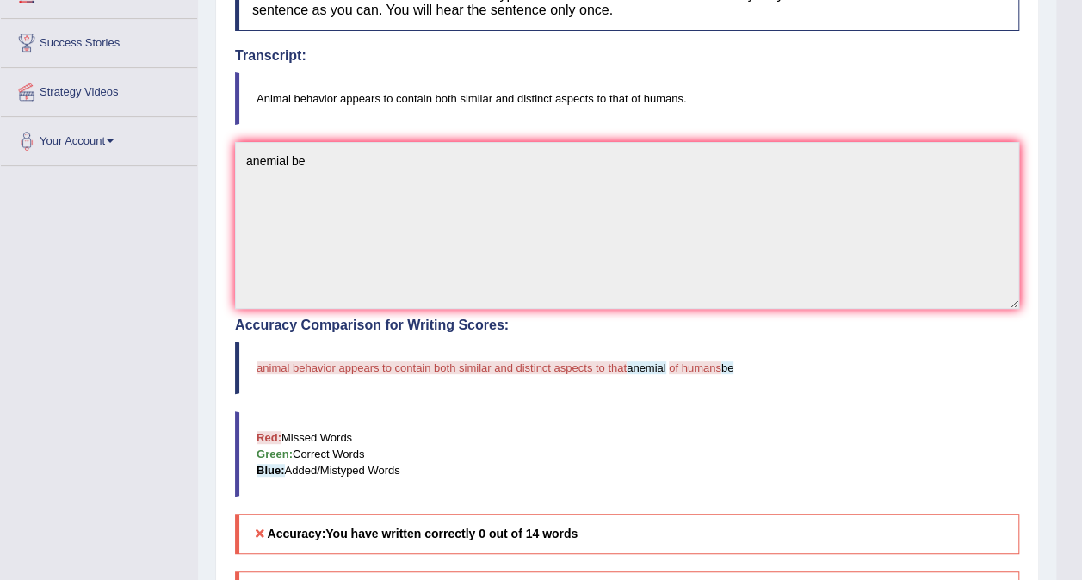
scroll to position [0, 0]
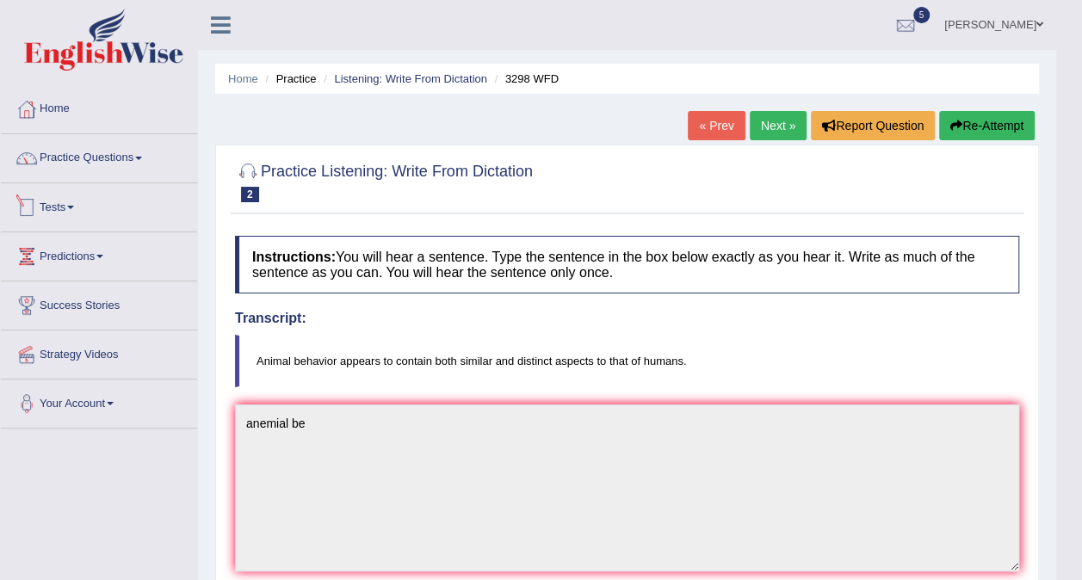
click at [89, 214] on link "Tests" at bounding box center [99, 204] width 196 height 43
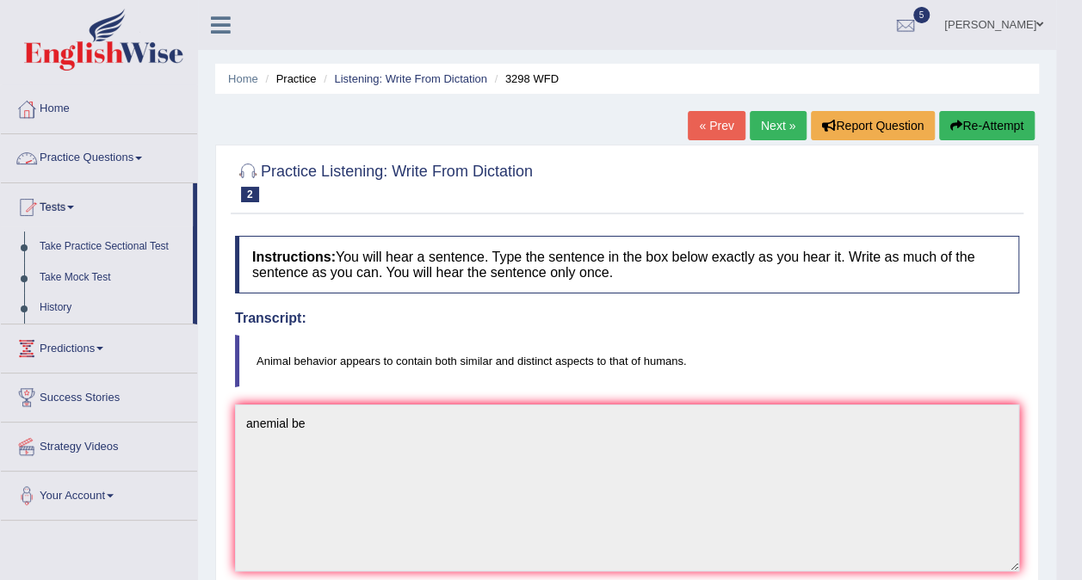
click at [78, 157] on link "Practice Questions" at bounding box center [99, 155] width 196 height 43
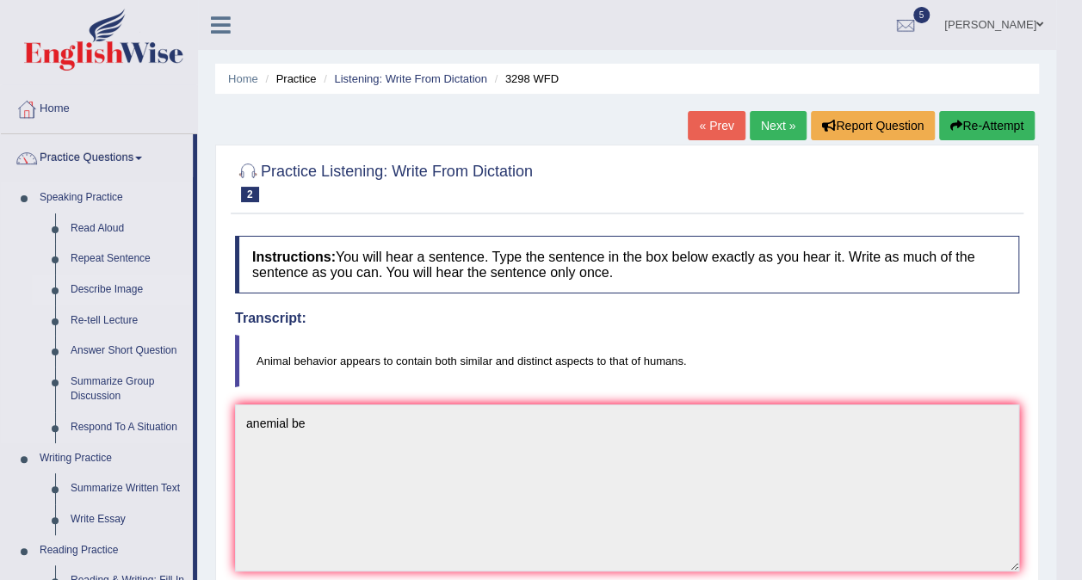
click at [81, 287] on link "Describe Image" at bounding box center [128, 290] width 130 height 31
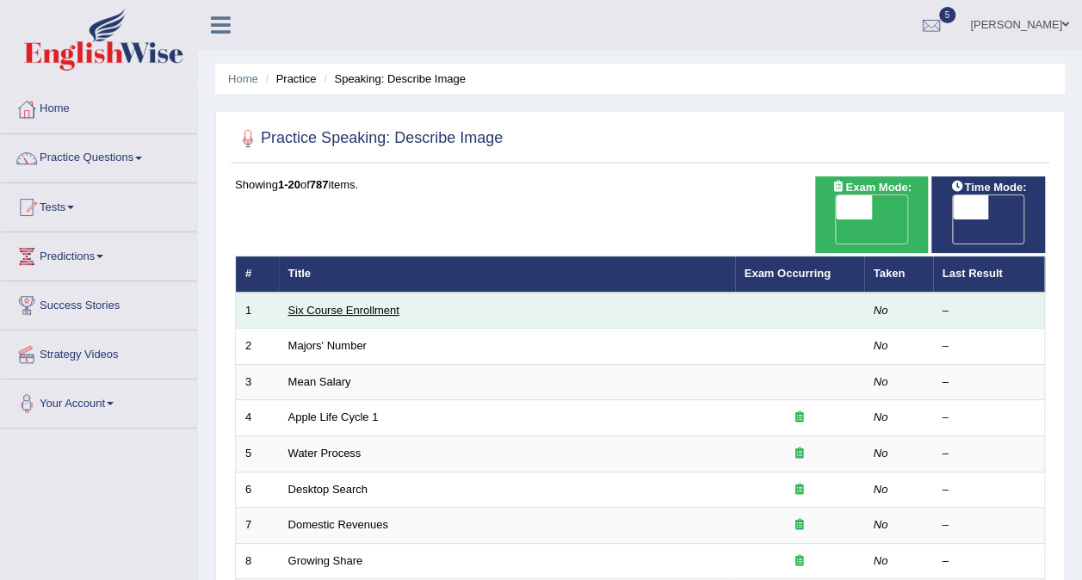
click at [363, 304] on link "Six Course Enrollment" at bounding box center [343, 310] width 111 height 13
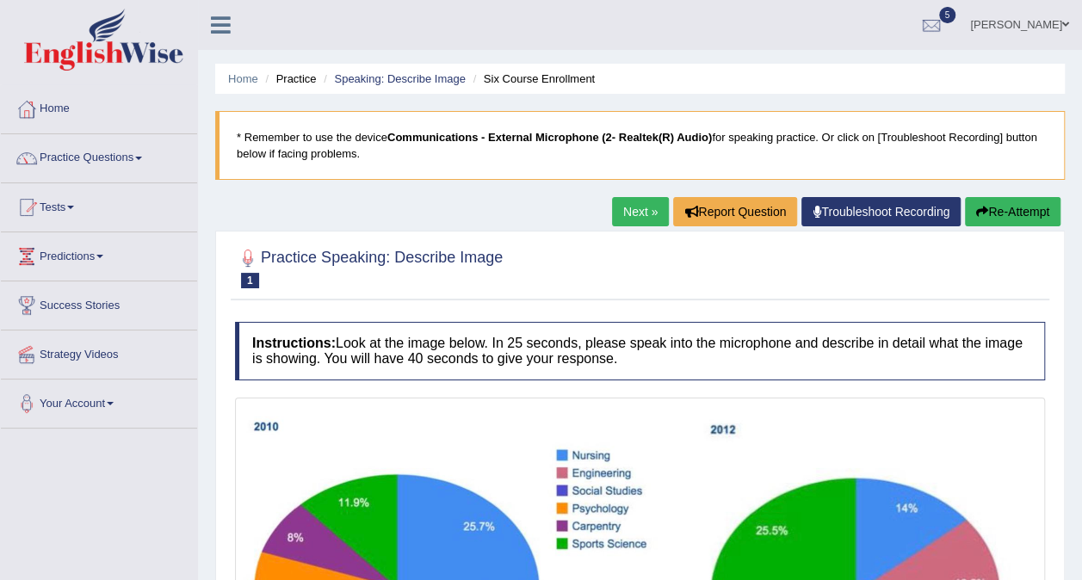
scroll to position [258, 0]
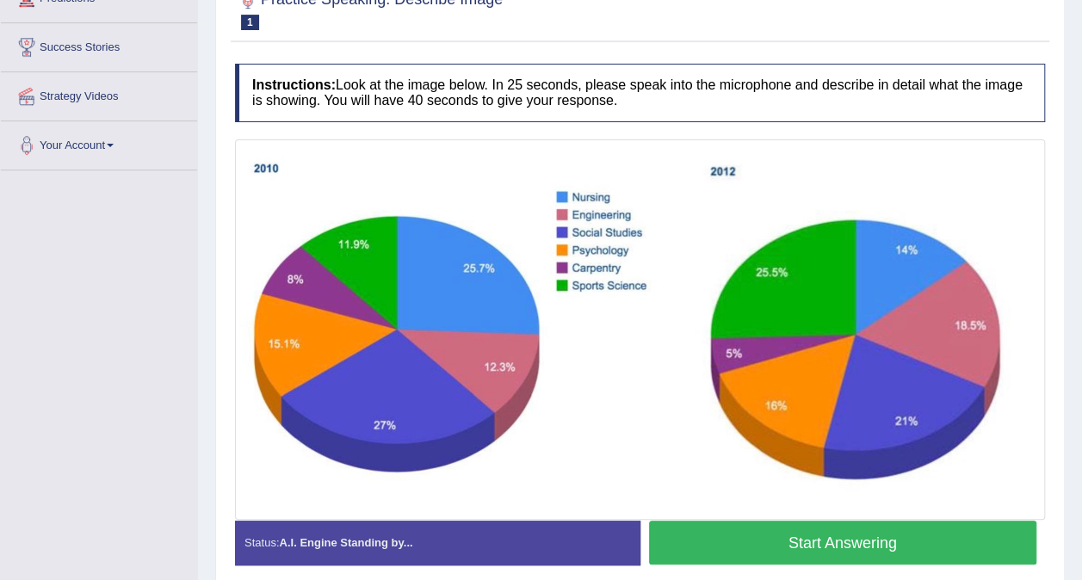
click at [716, 546] on button "Start Answering" at bounding box center [843, 543] width 388 height 44
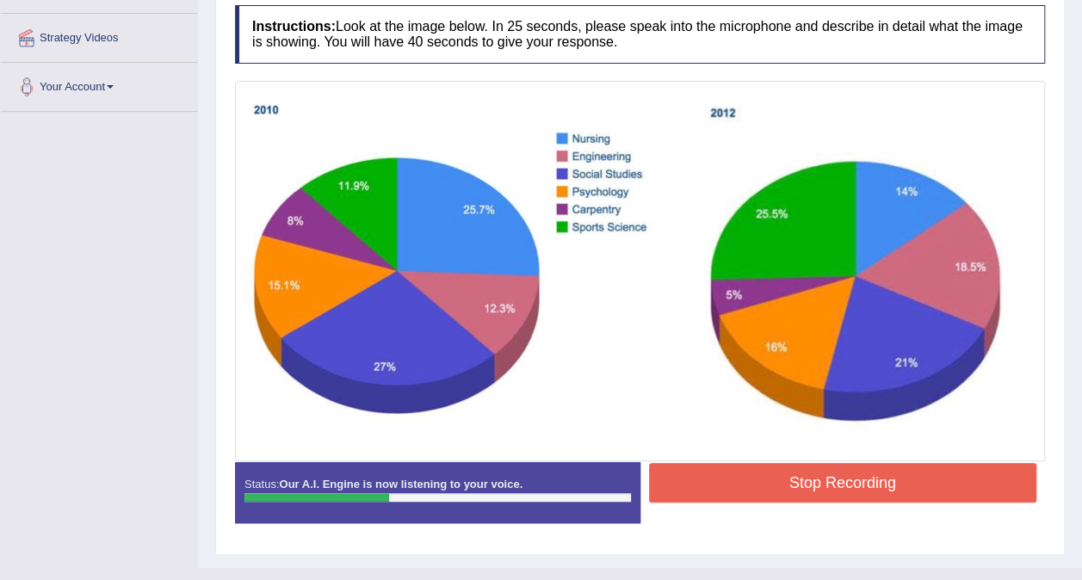
scroll to position [345, 0]
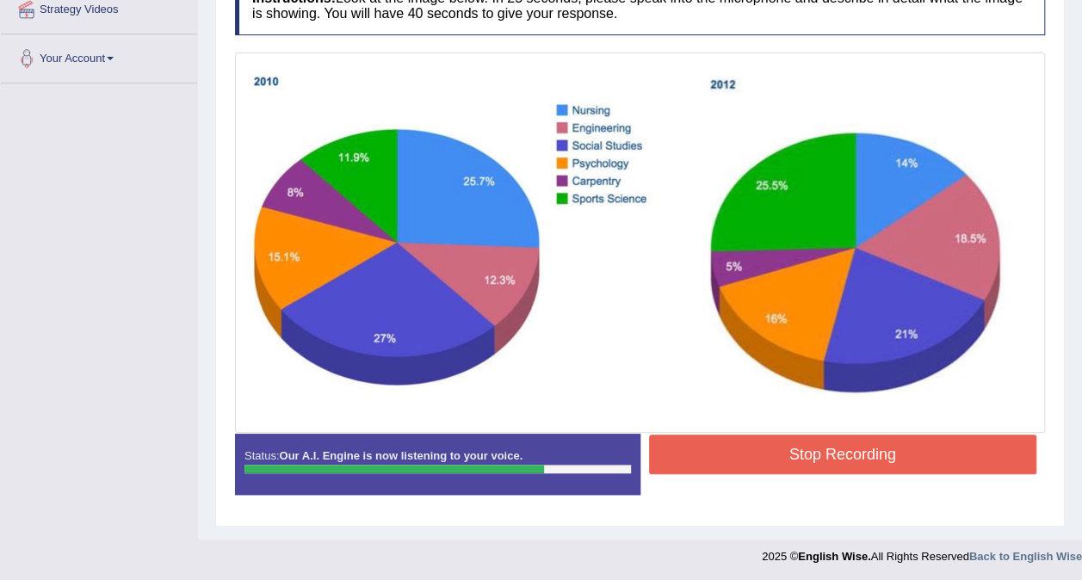
click at [744, 446] on button "Stop Recording" at bounding box center [843, 455] width 388 height 40
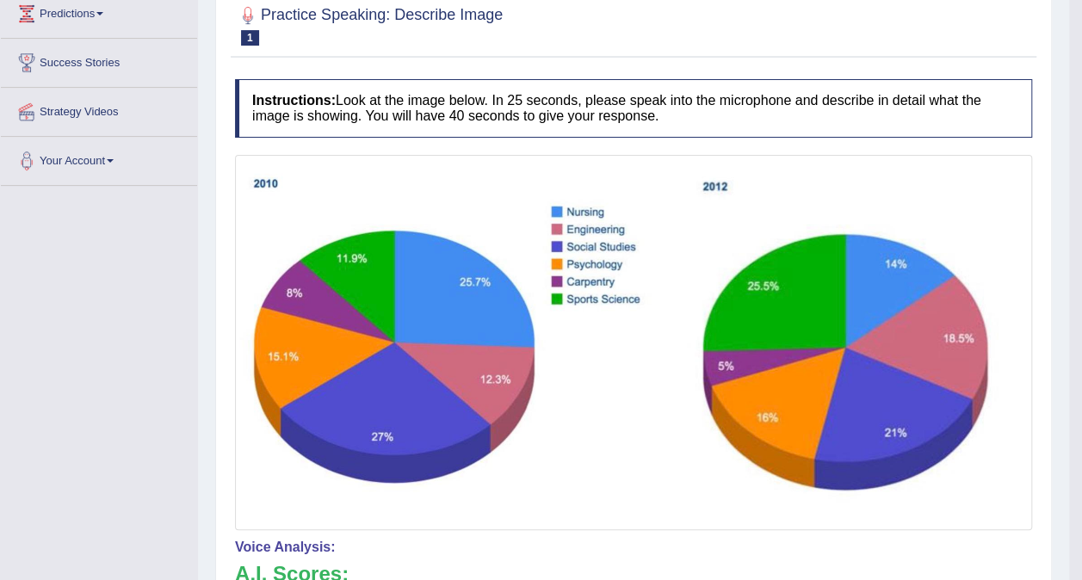
scroll to position [0, 0]
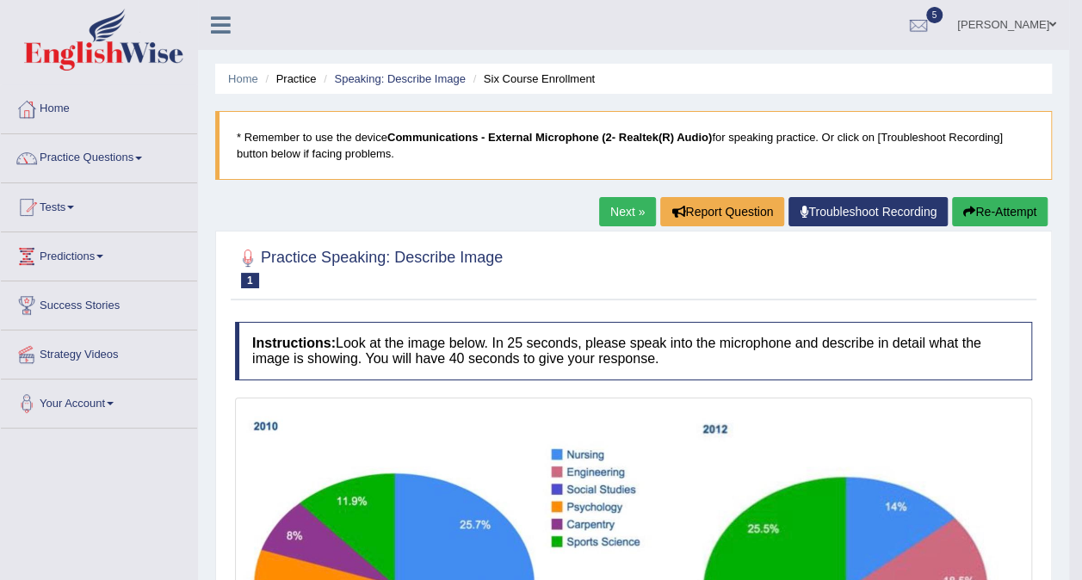
click at [614, 215] on link "Next »" at bounding box center [627, 211] width 57 height 29
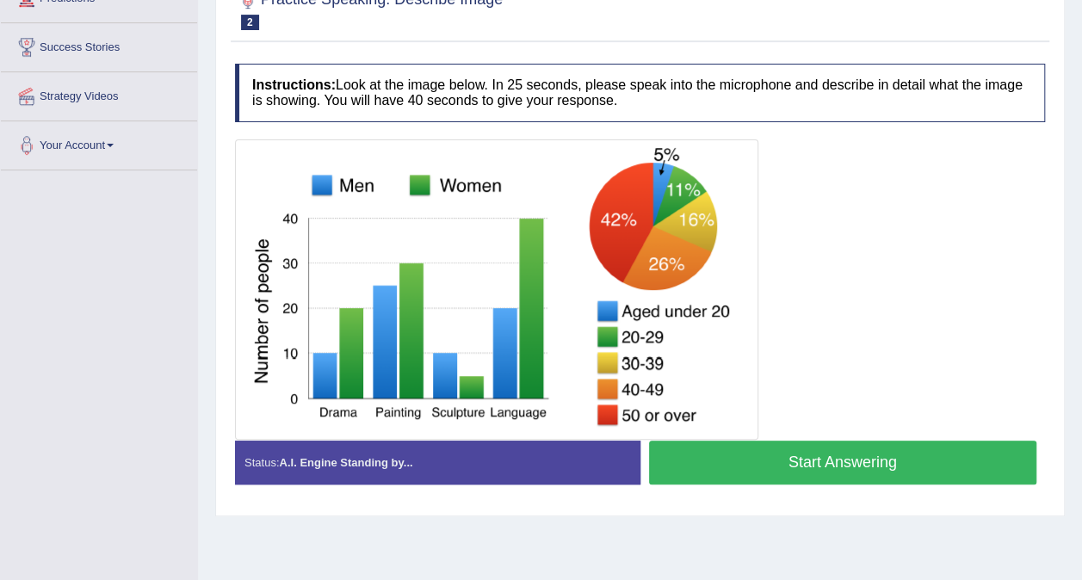
click at [711, 456] on button "Start Answering" at bounding box center [843, 463] width 388 height 44
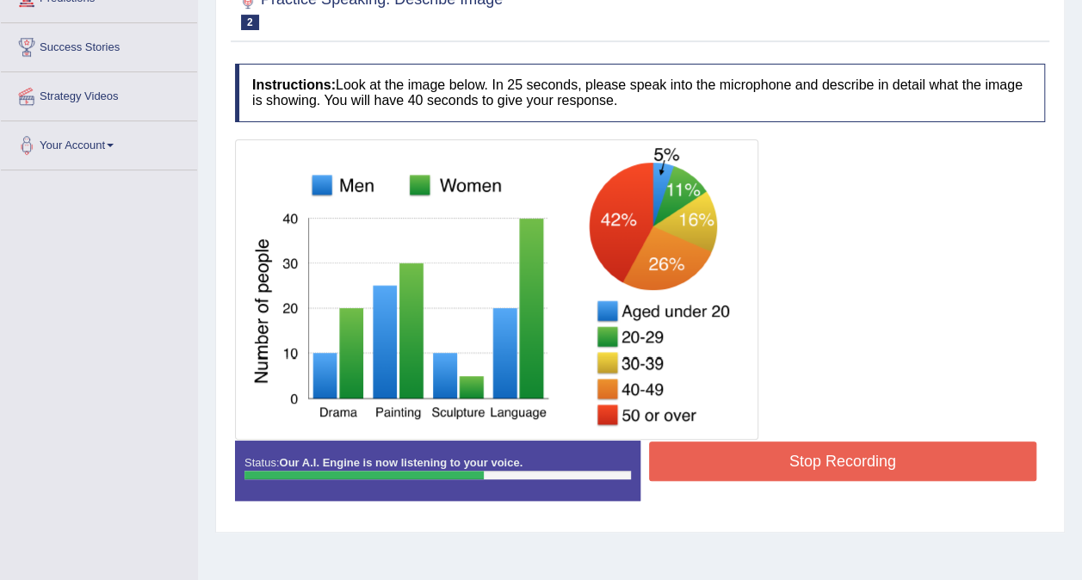
click at [711, 456] on button "Stop Recording" at bounding box center [843, 462] width 388 height 40
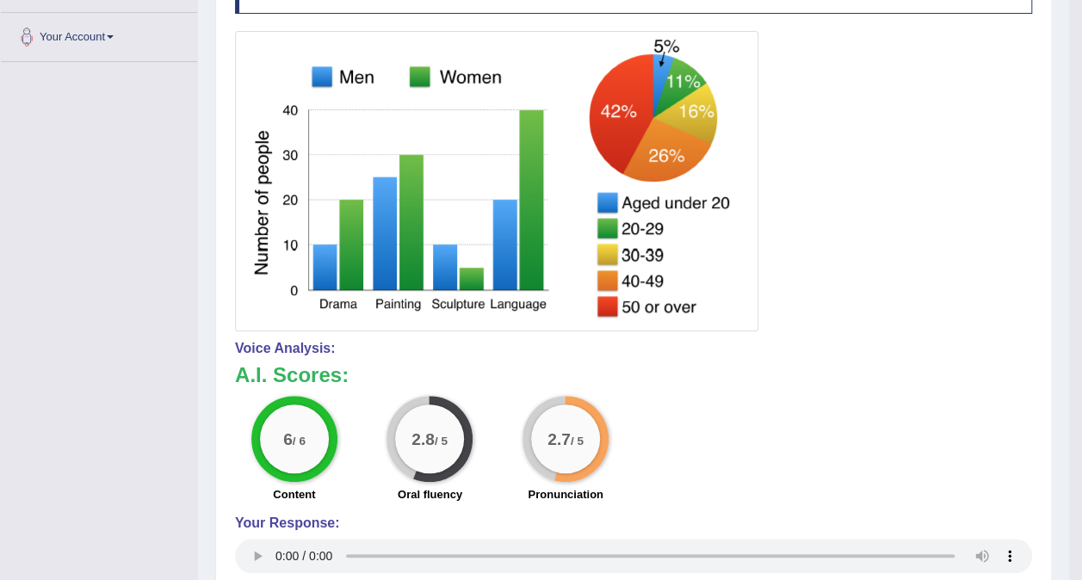
scroll to position [181, 0]
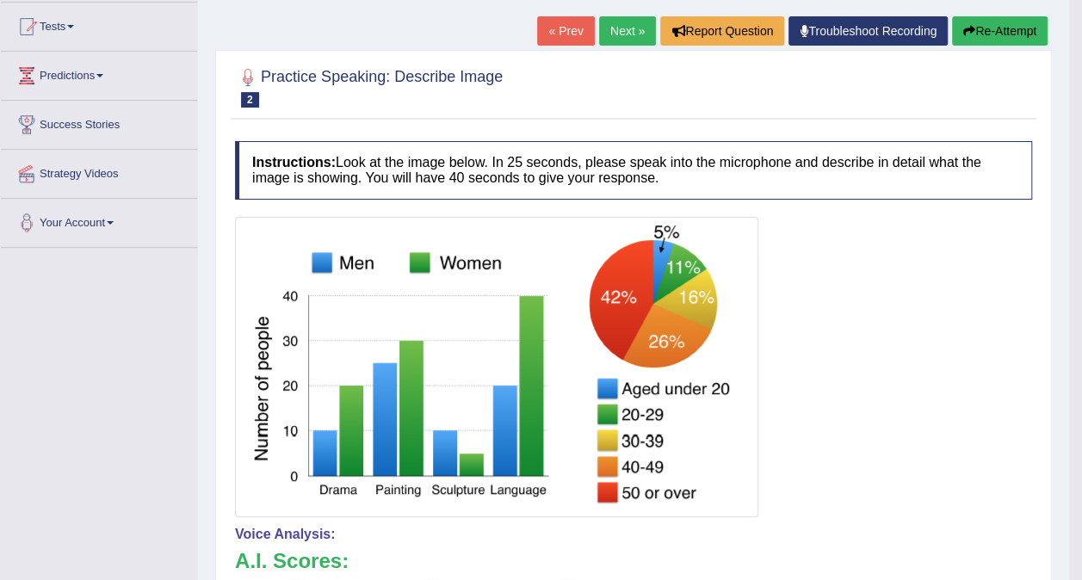
click at [620, 31] on link "Next »" at bounding box center [627, 30] width 57 height 29
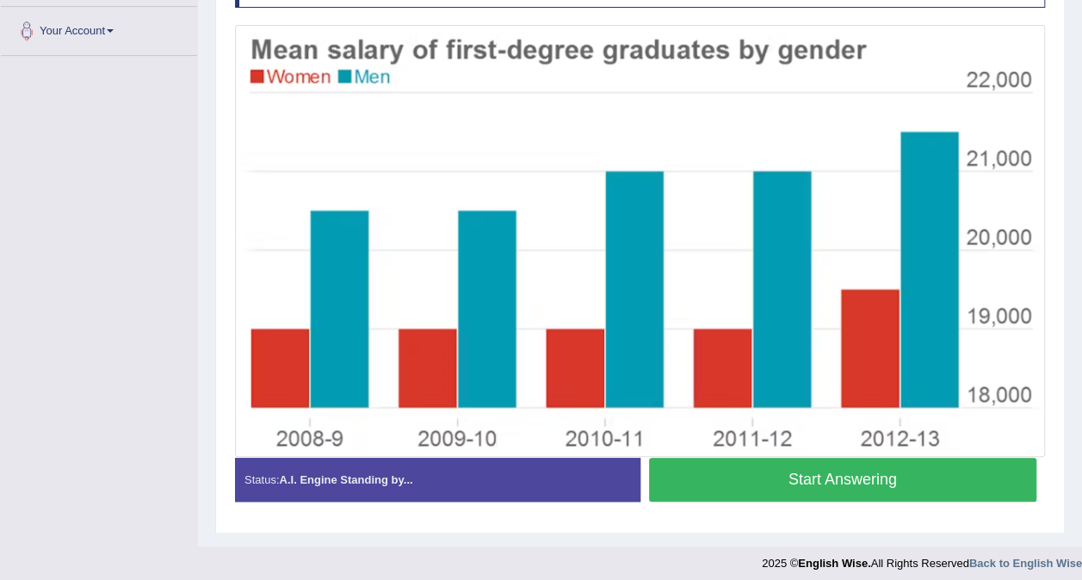
scroll to position [380, 0]
